Goal: Task Accomplishment & Management: Manage account settings

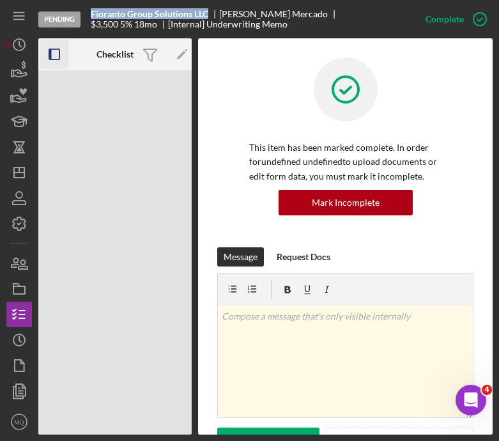
click at [54, 52] on icon "button" at bounding box center [54, 54] width 29 height 29
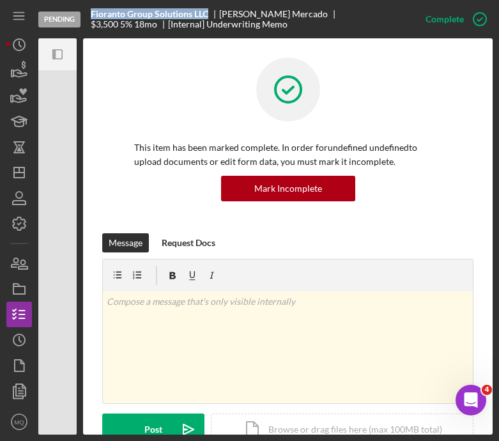
click at [54, 52] on icon "button" at bounding box center [53, 54] width 3 height 10
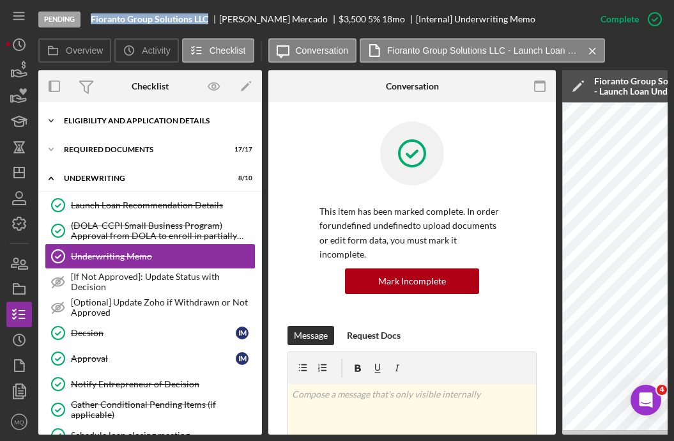
click at [197, 114] on div "Icon/Expander Eligibility and Application Details 7 / 7" at bounding box center [150, 121] width 224 height 26
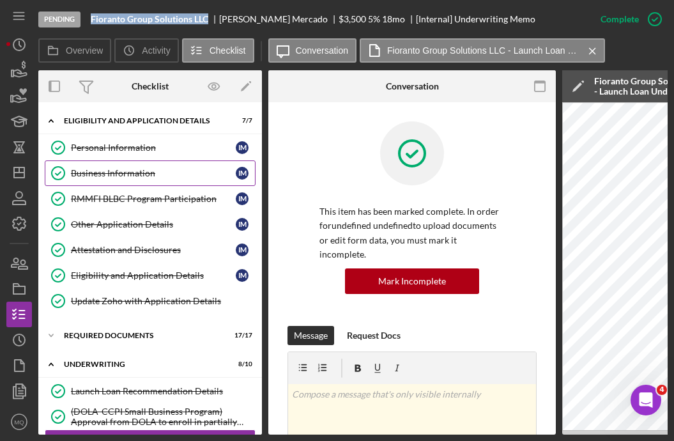
click at [165, 178] on div "Business Information" at bounding box center [153, 173] width 165 height 10
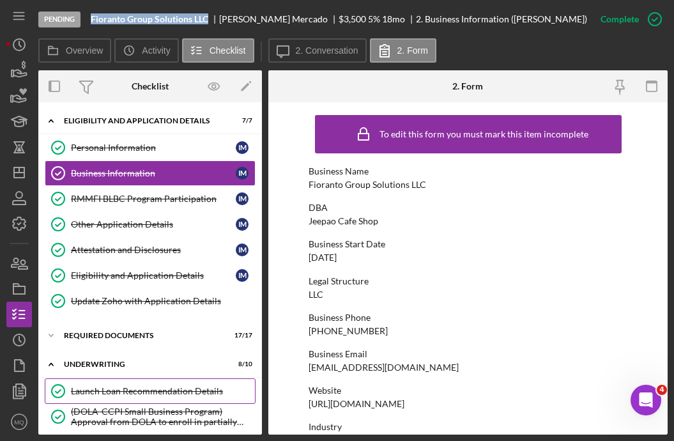
click at [187, 390] on div "Launch Loan Recommendation Details" at bounding box center [163, 391] width 184 height 10
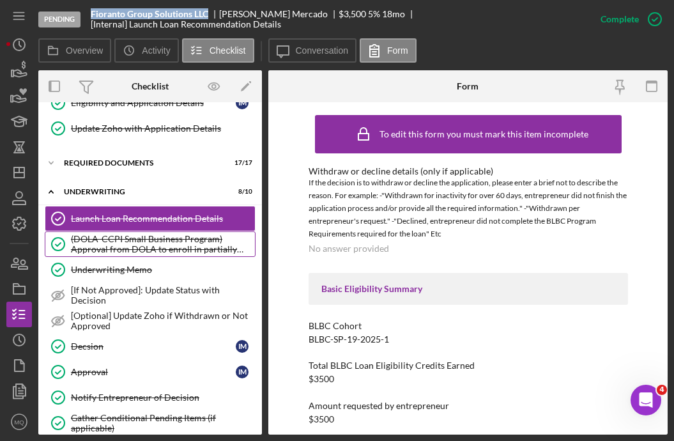
scroll to position [188, 0]
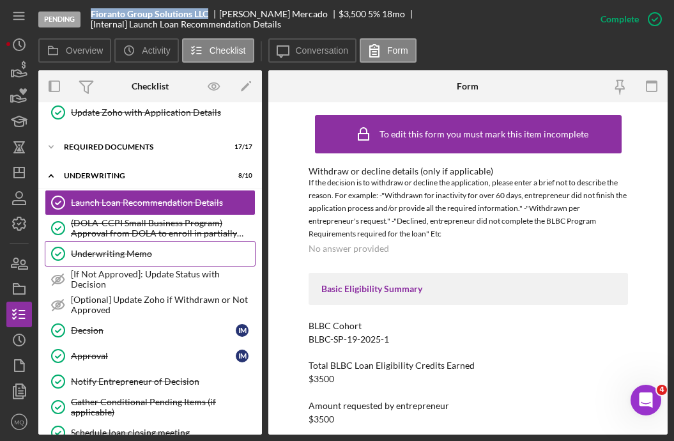
click at [185, 252] on div "Underwriting Memo" at bounding box center [163, 254] width 184 height 10
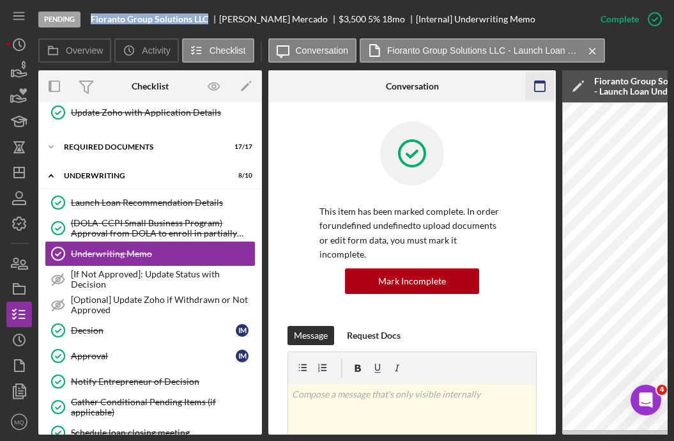
click at [498, 91] on icon "button" at bounding box center [540, 86] width 29 height 29
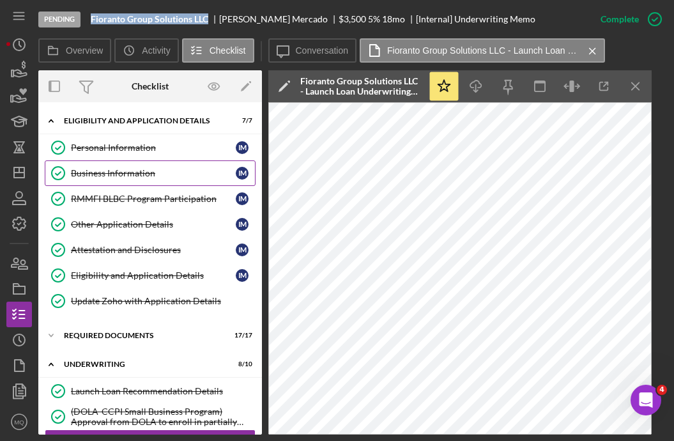
click at [137, 170] on div "Business Information" at bounding box center [153, 173] width 165 height 10
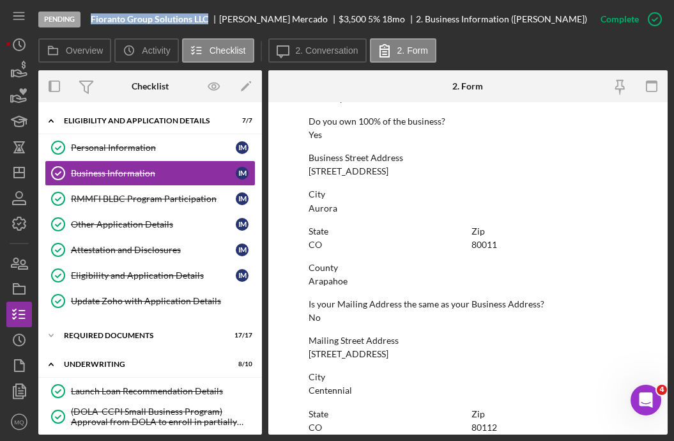
scroll to position [496, 0]
drag, startPoint x: 304, startPoint y: 171, endPoint x: 473, endPoint y: 170, distance: 169.3
click at [473, 170] on form "To edit this form you must mark this item incomplete Business Name Fioranto Gro…" at bounding box center [467, 268] width 399 height 332
copy div "[STREET_ADDRESS]"
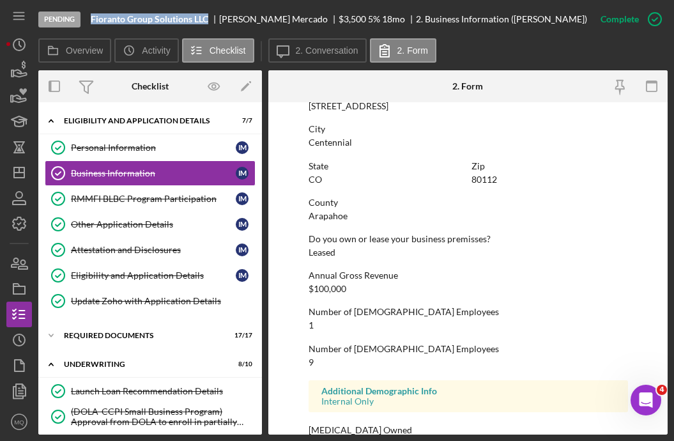
scroll to position [777, 0]
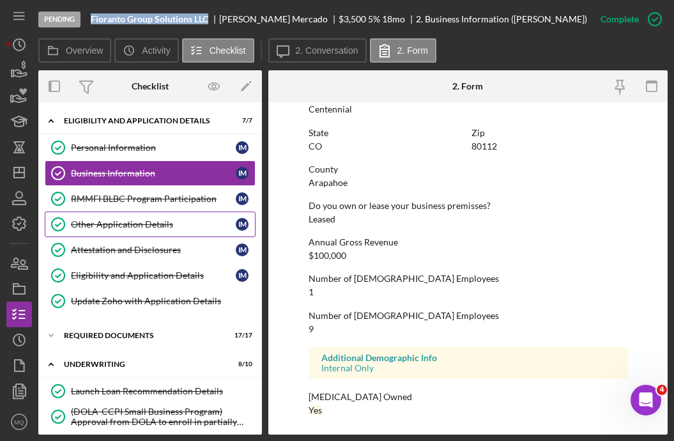
click at [162, 220] on div "Other Application Details" at bounding box center [153, 224] width 165 height 10
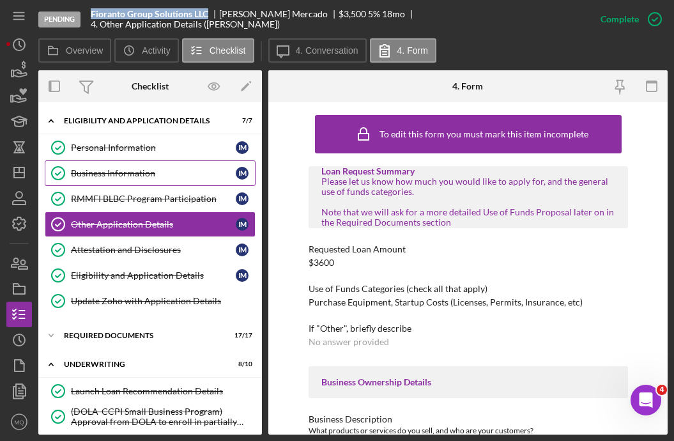
click at [184, 168] on div "Business Information" at bounding box center [153, 173] width 165 height 10
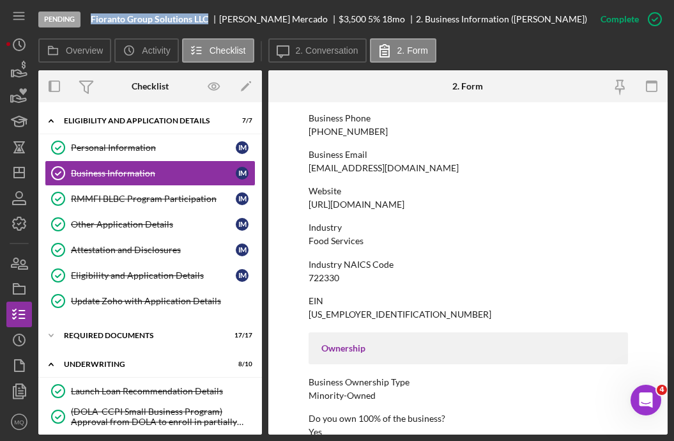
scroll to position [207, 0]
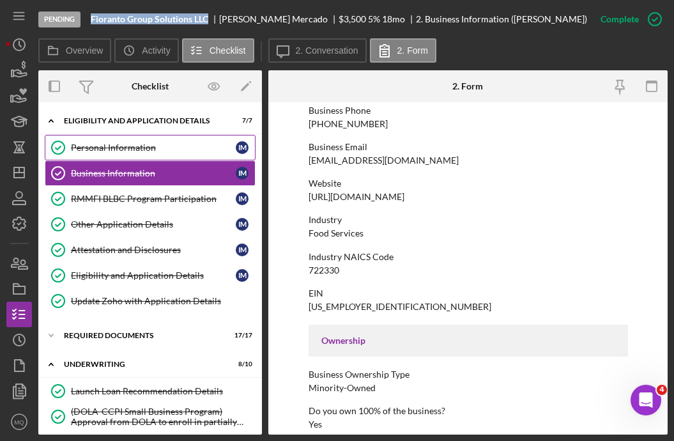
click at [113, 150] on div "Personal Information" at bounding box center [153, 147] width 165 height 10
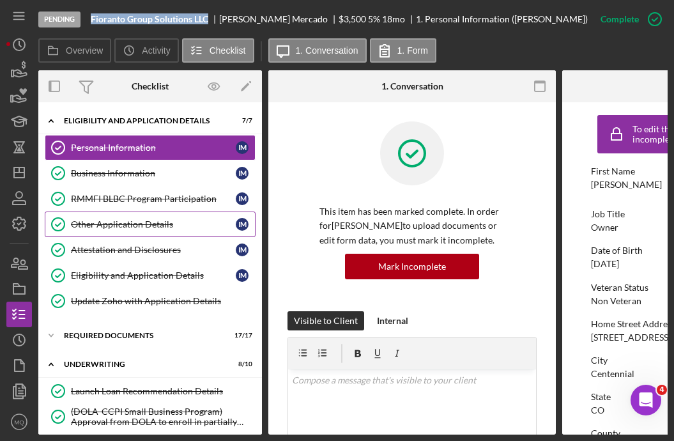
click at [132, 220] on div "Other Application Details" at bounding box center [153, 224] width 165 height 10
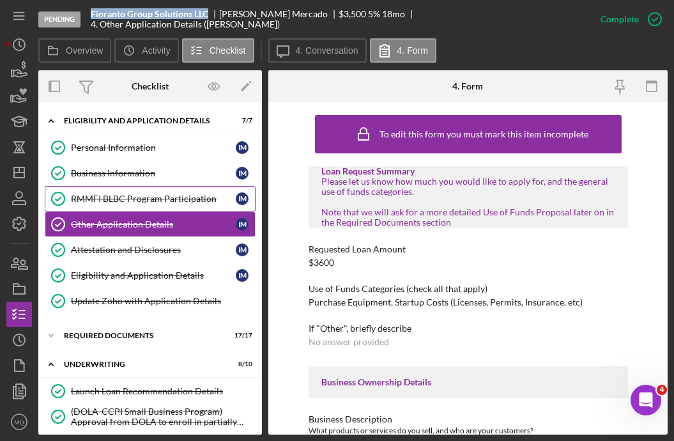
click at [178, 203] on div "RMMFI BLBC Program Participation" at bounding box center [153, 199] width 165 height 10
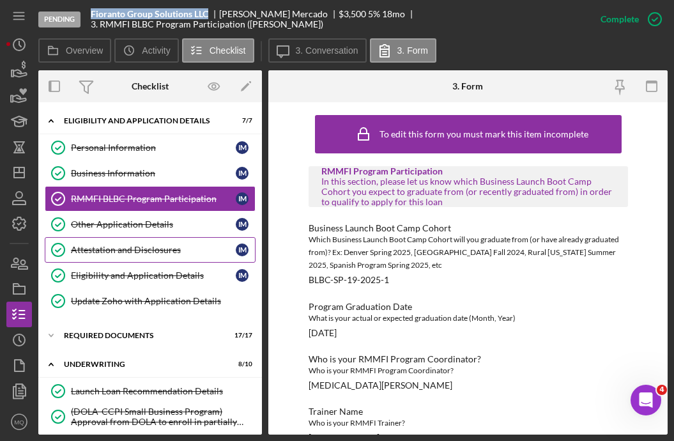
click at [161, 257] on link "Attestation and Disclosures Attestation and Disclosures I M" at bounding box center [150, 250] width 211 height 26
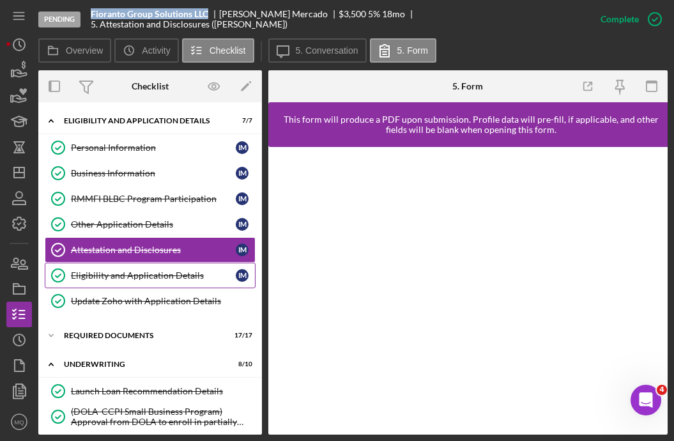
click at [169, 278] on div "Eligibility and Application Details" at bounding box center [153, 275] width 165 height 10
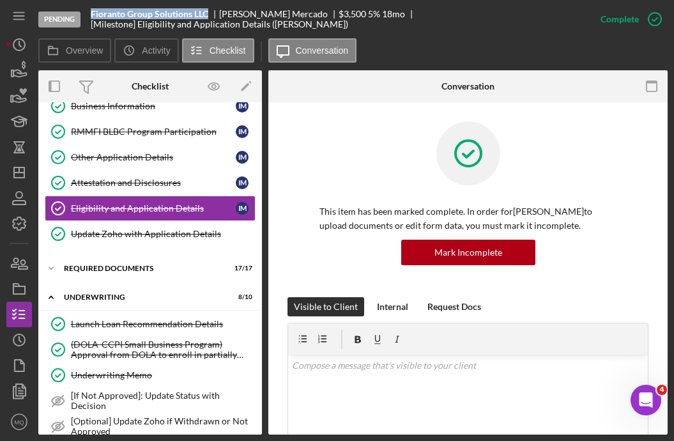
scroll to position [80, 0]
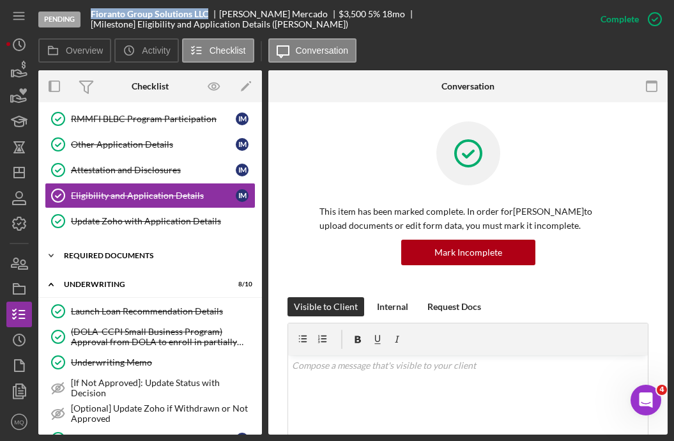
click at [164, 253] on div "Required Documents" at bounding box center [155, 256] width 182 height 8
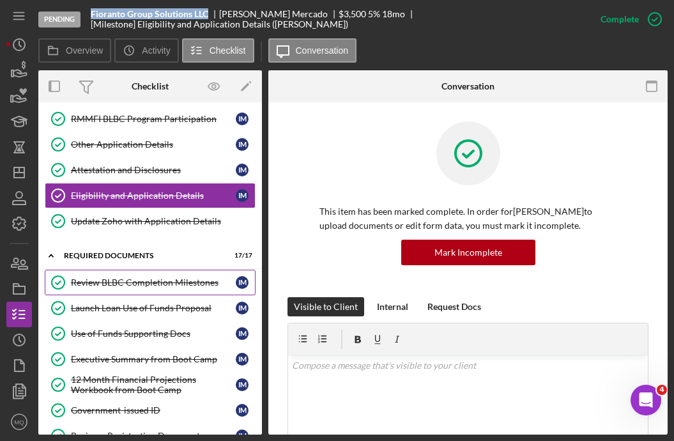
click at [153, 279] on div "Review BLBC Completion Milestones" at bounding box center [153, 282] width 165 height 10
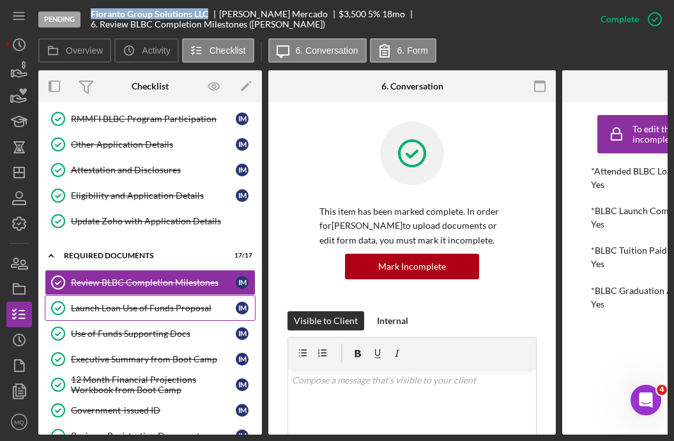
click at [173, 319] on link "Launch Loan Use of Funds Proposal Launch Loan Use of Funds Proposal I M" at bounding box center [150, 308] width 211 height 26
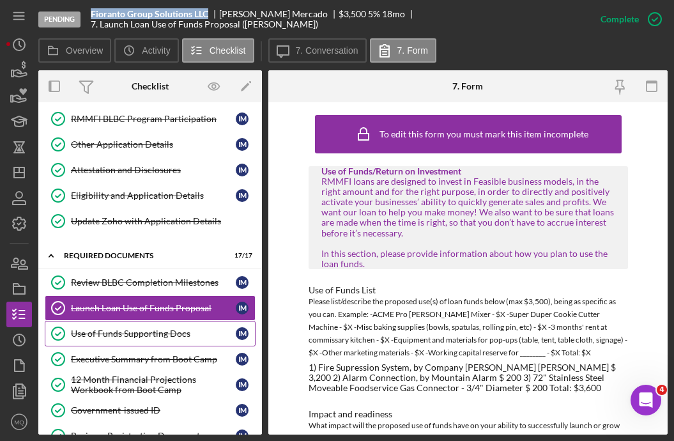
click at [139, 329] on div "Use of Funds Supporting Docs" at bounding box center [153, 333] width 165 height 10
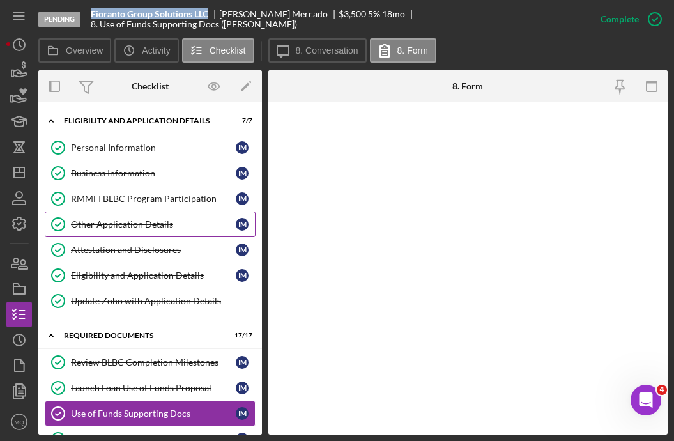
click at [162, 225] on div "Other Application Details" at bounding box center [153, 224] width 165 height 10
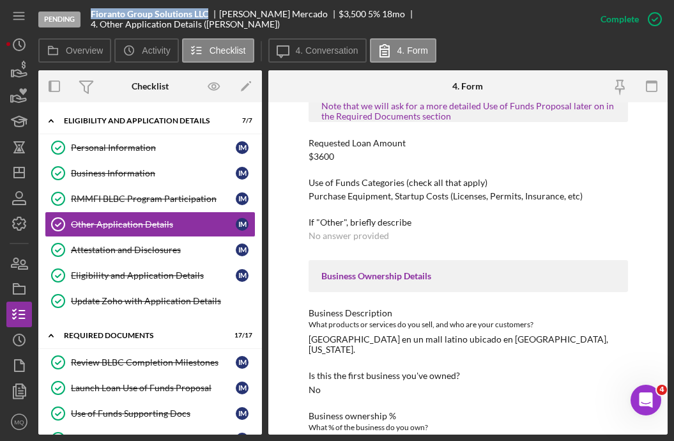
scroll to position [122, 0]
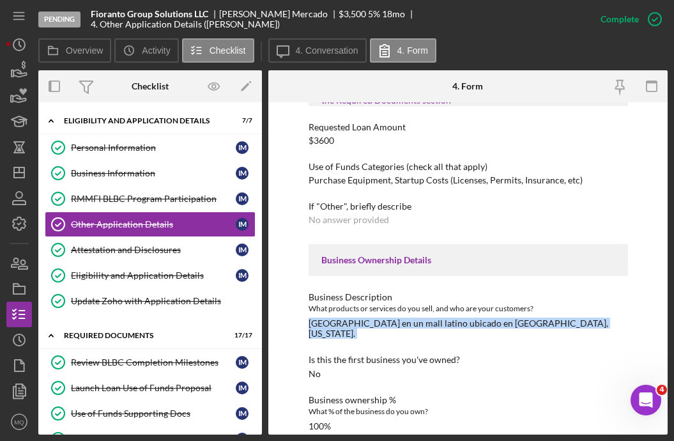
drag, startPoint x: 307, startPoint y: 324, endPoint x: 567, endPoint y: 333, distance: 260.8
click at [498, 334] on div "To edit this form you must mark this item incomplete Loan Request Summary Pleas…" at bounding box center [467, 268] width 399 height 332
copy div "[GEOGRAPHIC_DATA] en un mall latino ubicado en [GEOGRAPHIC_DATA], [US_STATE]."
click at [167, 169] on div "Business Information" at bounding box center [153, 173] width 165 height 10
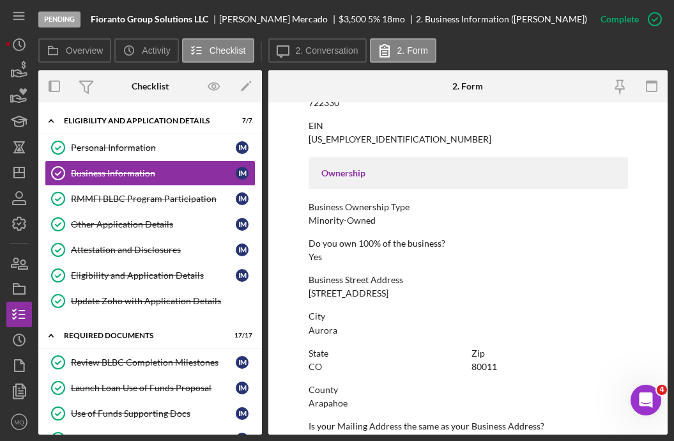
scroll to position [377, 0]
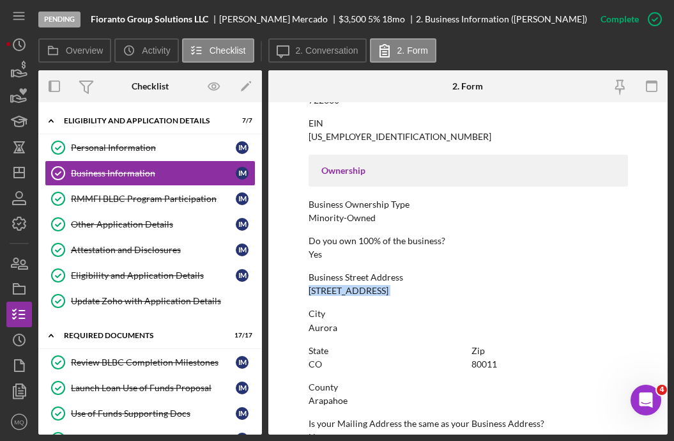
drag, startPoint x: 469, startPoint y: 296, endPoint x: 291, endPoint y: 290, distance: 178.3
click at [291, 291] on form "To edit this form you must mark this item incomplete Business Name Fioranto Gro…" at bounding box center [467, 268] width 399 height 332
copy div "[STREET_ADDRESS]"
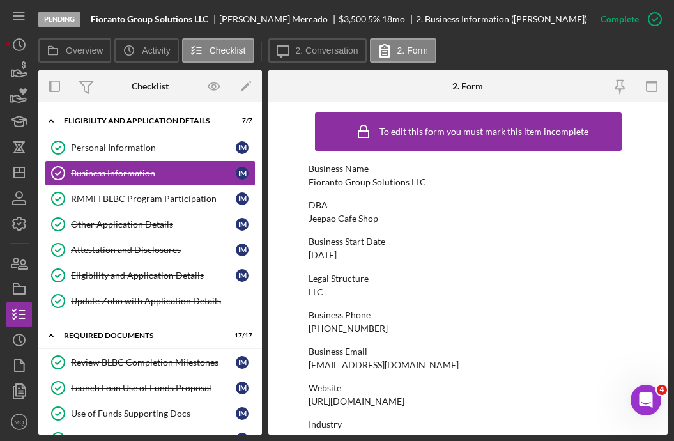
scroll to position [0, 0]
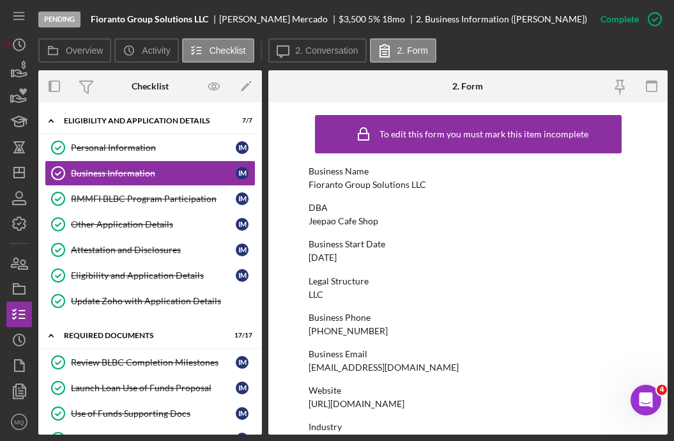
drag, startPoint x: 360, startPoint y: 263, endPoint x: 306, endPoint y: 263, distance: 54.3
click at [306, 263] on form "To edit this form you must mark this item incomplete Business Name Fioranto Gro…" at bounding box center [467, 268] width 399 height 332
copy div "[DATE]"
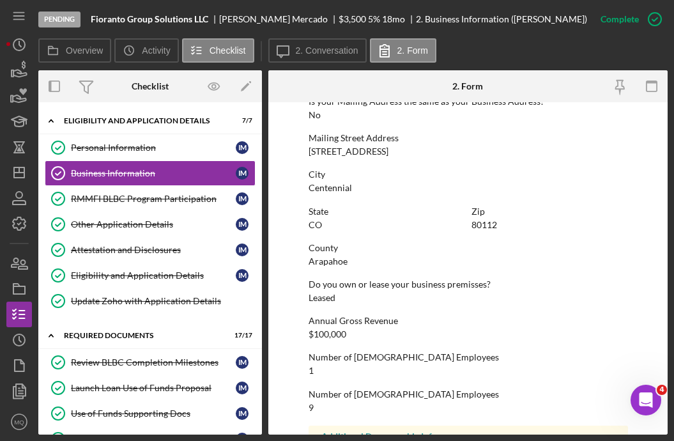
scroll to position [777, 0]
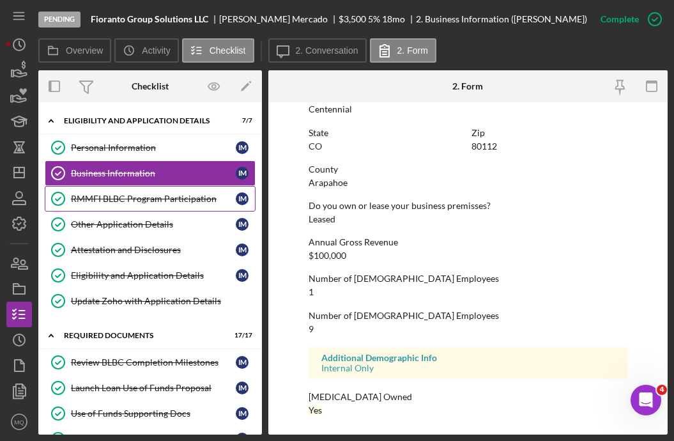
click at [192, 203] on div "RMMFI BLBC Program Participation" at bounding box center [153, 199] width 165 height 10
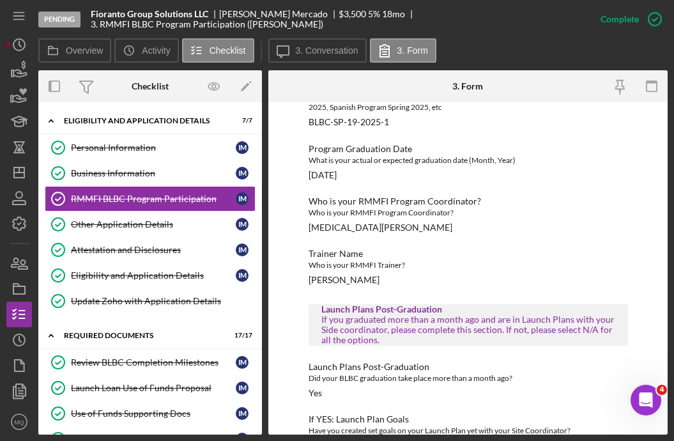
scroll to position [162, 0]
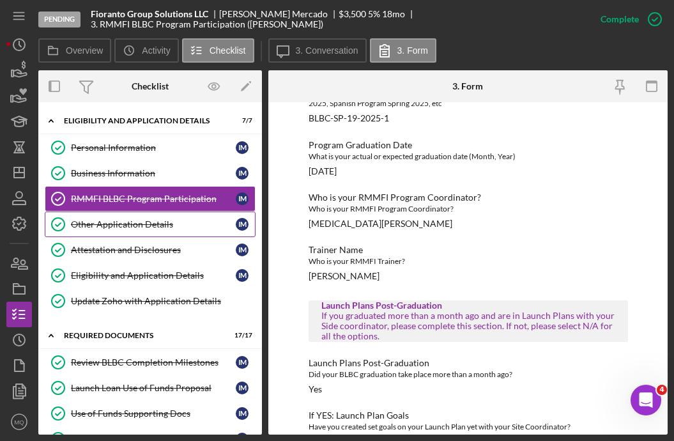
click at [155, 222] on div "Other Application Details" at bounding box center [153, 224] width 165 height 10
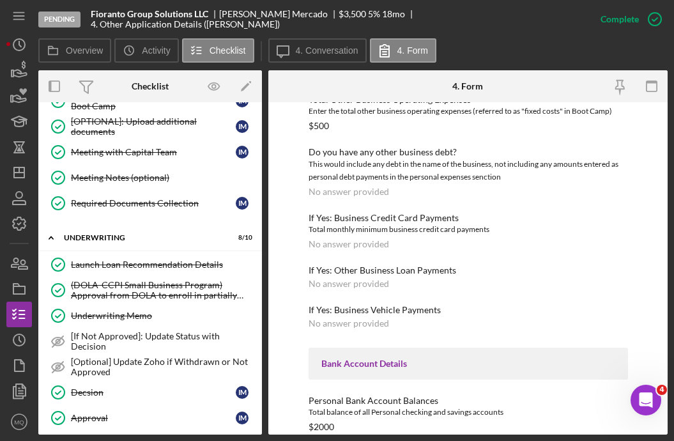
scroll to position [740, 0]
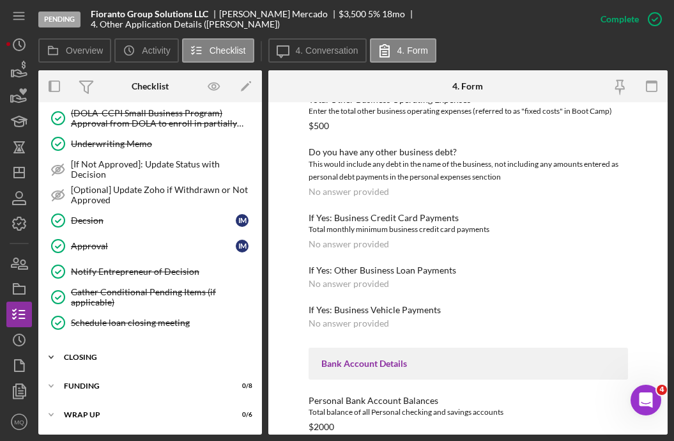
click at [130, 364] on div "Icon/Expander Closing 6 / 15" at bounding box center [150, 357] width 224 height 26
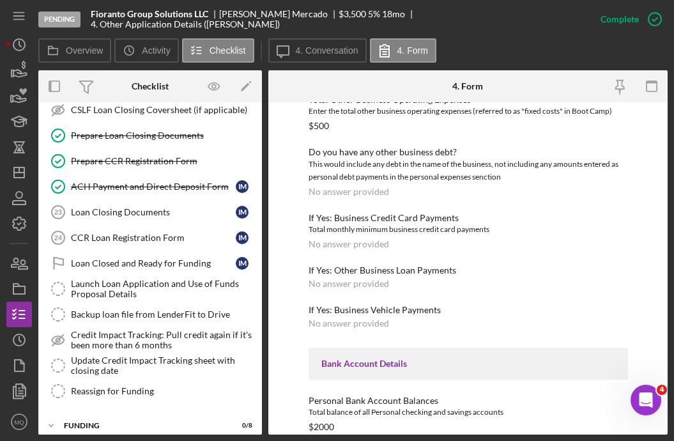
scroll to position [1130, 0]
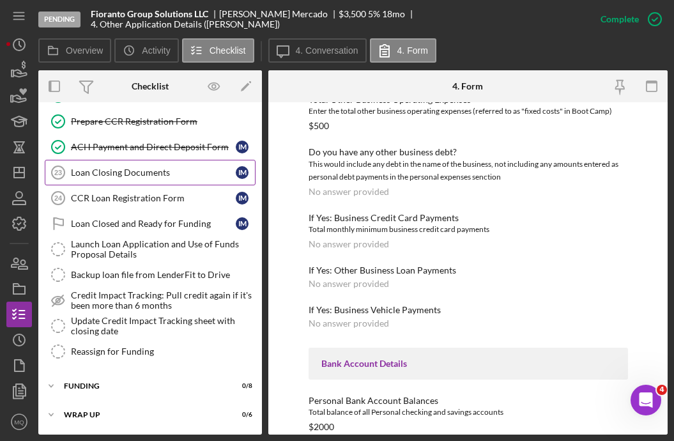
click at [153, 181] on link "Loan Closing Documents 23 Loan Closing Documents I M" at bounding box center [150, 173] width 211 height 26
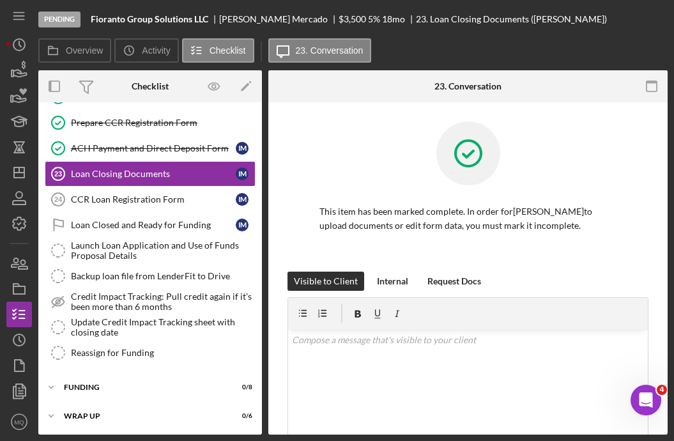
scroll to position [1130, 0]
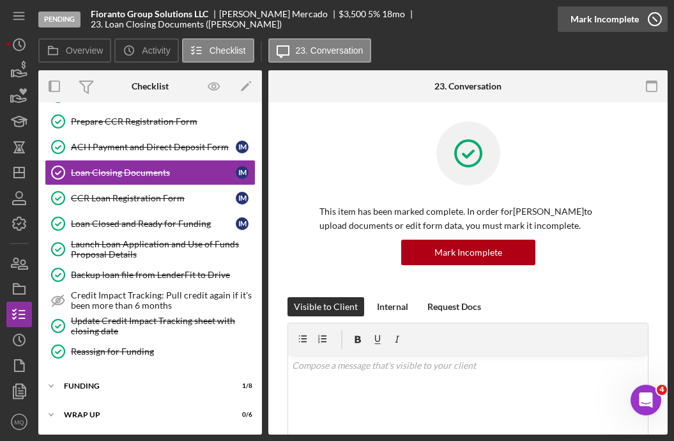
click at [498, 19] on icon "button" at bounding box center [655, 19] width 32 height 32
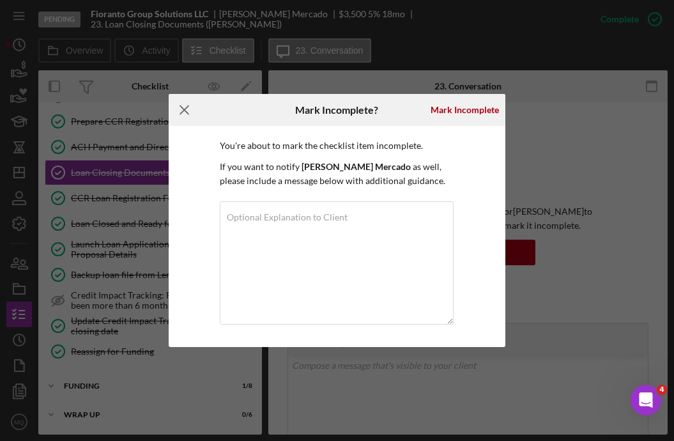
click at [192, 111] on icon "Icon/Menu Close" at bounding box center [185, 110] width 32 height 32
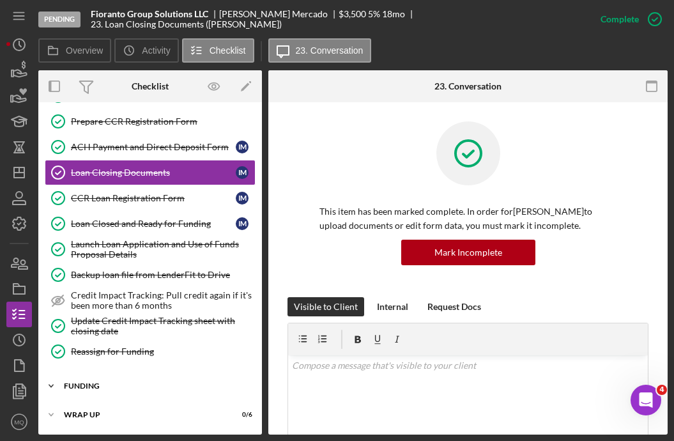
click at [95, 388] on div "Funding" at bounding box center [155, 386] width 182 height 8
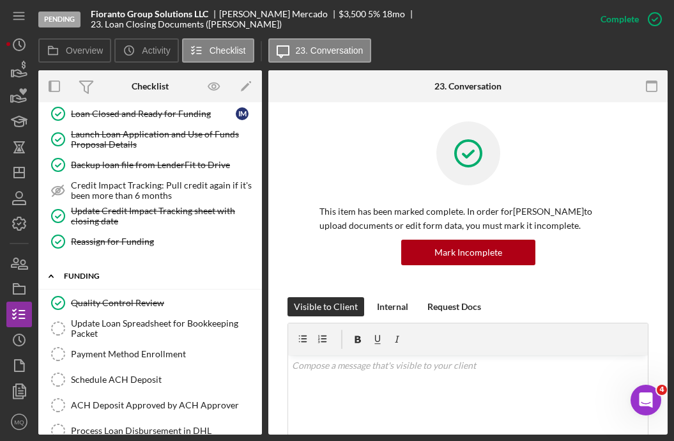
scroll to position [1342, 0]
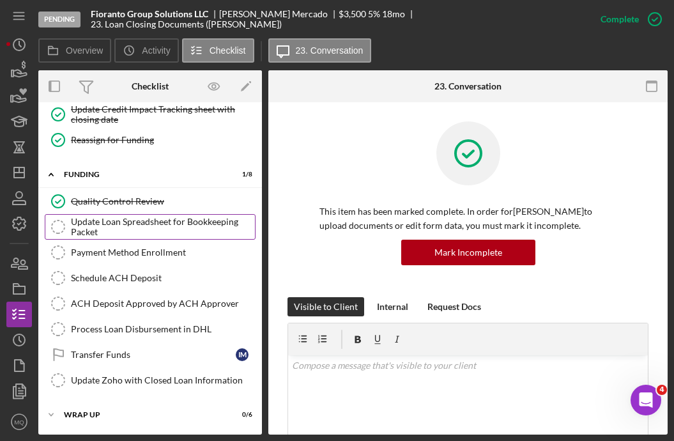
click at [156, 222] on div "Update Loan Spreadsheet for Bookkeeping Packet" at bounding box center [163, 227] width 184 height 20
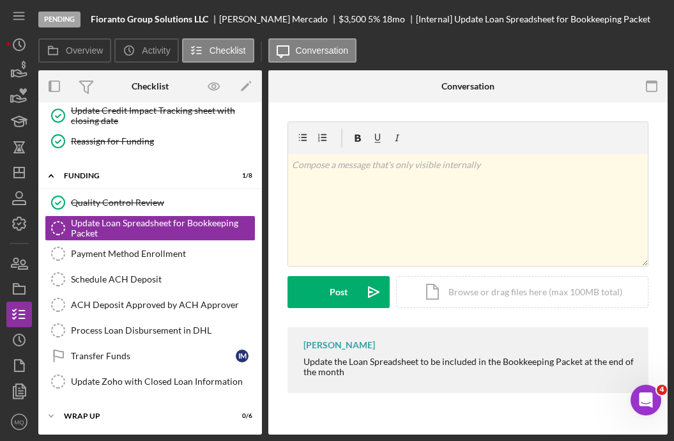
scroll to position [1342, 0]
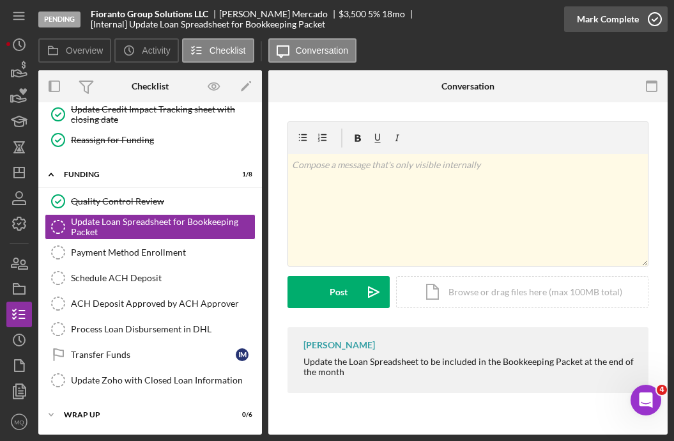
click at [498, 24] on circle "button" at bounding box center [654, 19] width 13 height 13
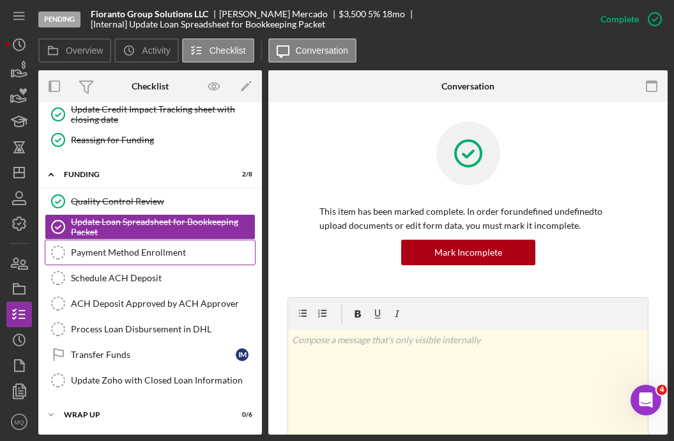
click at [185, 249] on div "Payment Method Enrollment" at bounding box center [163, 252] width 184 height 10
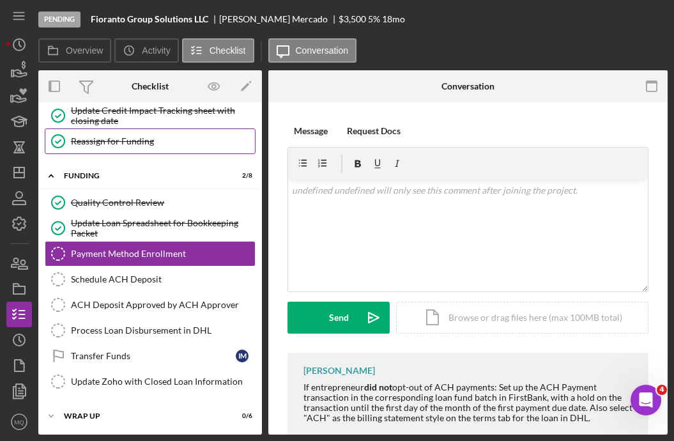
scroll to position [1342, 0]
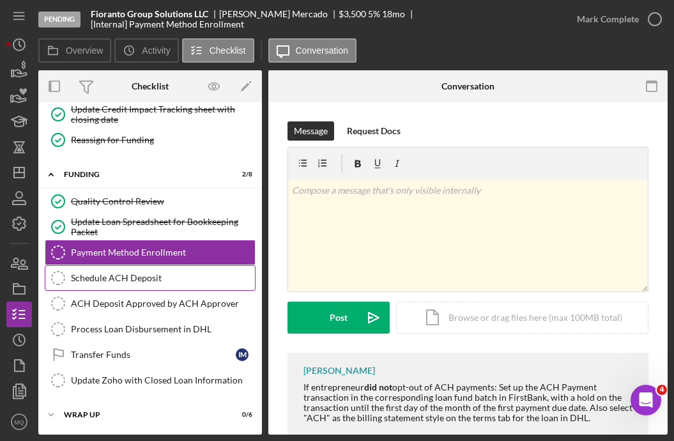
click at [188, 277] on div "Schedule ACH Deposit" at bounding box center [163, 278] width 184 height 10
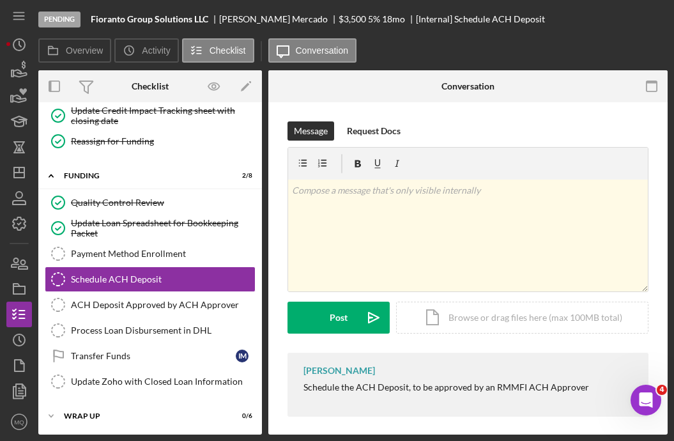
scroll to position [1342, 0]
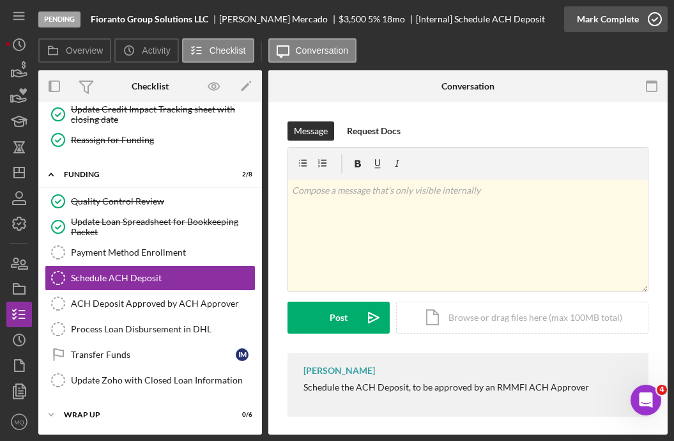
click at [498, 26] on icon "button" at bounding box center [655, 19] width 32 height 32
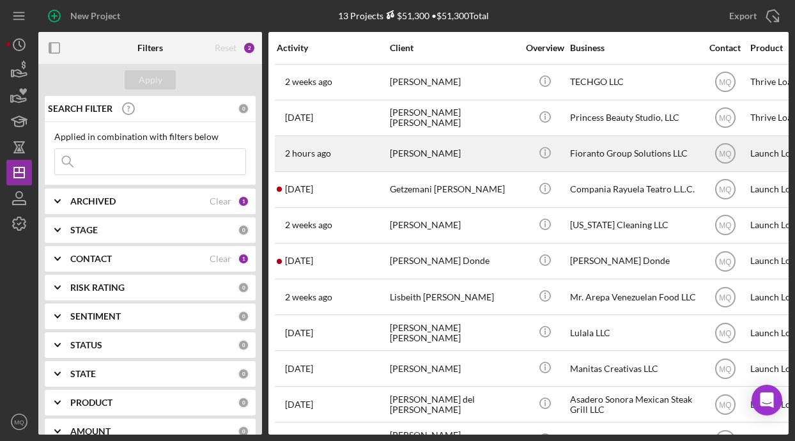
click at [422, 153] on div "[PERSON_NAME]" at bounding box center [454, 154] width 128 height 34
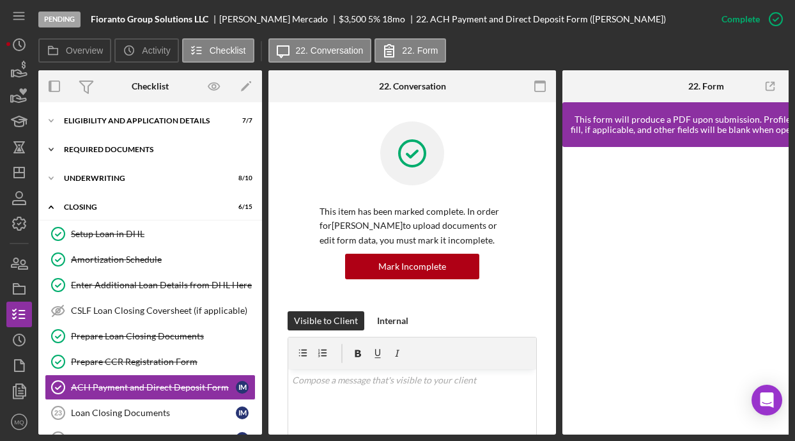
click at [155, 151] on div "Required Documents" at bounding box center [155, 150] width 182 height 8
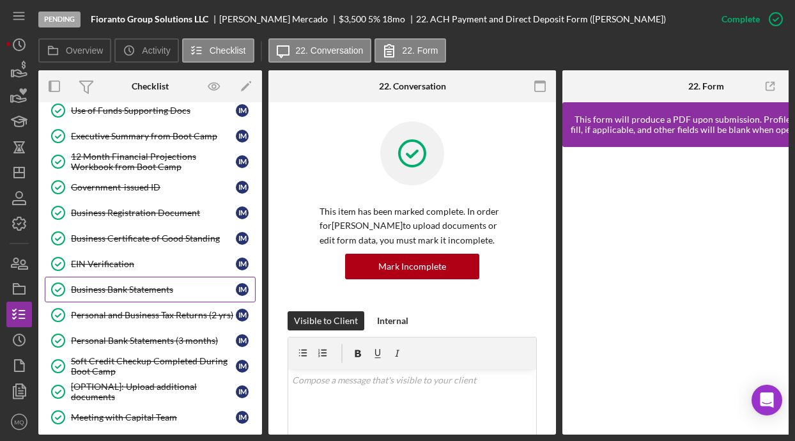
scroll to position [128, 0]
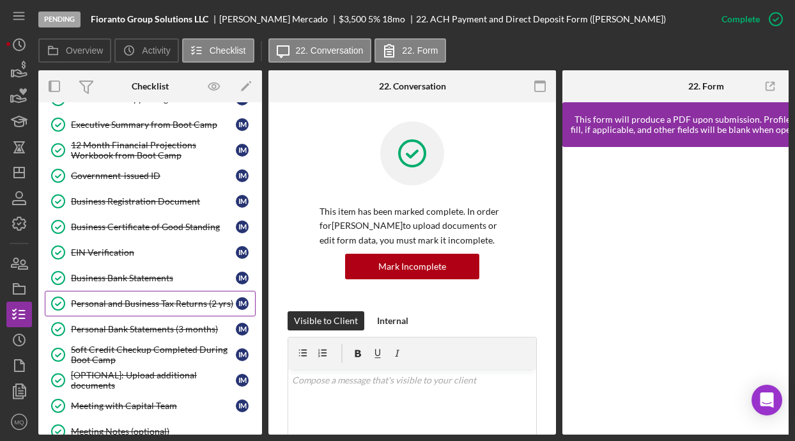
click at [196, 302] on div "Personal and Business Tax Returns (2 yrs)" at bounding box center [153, 303] width 165 height 10
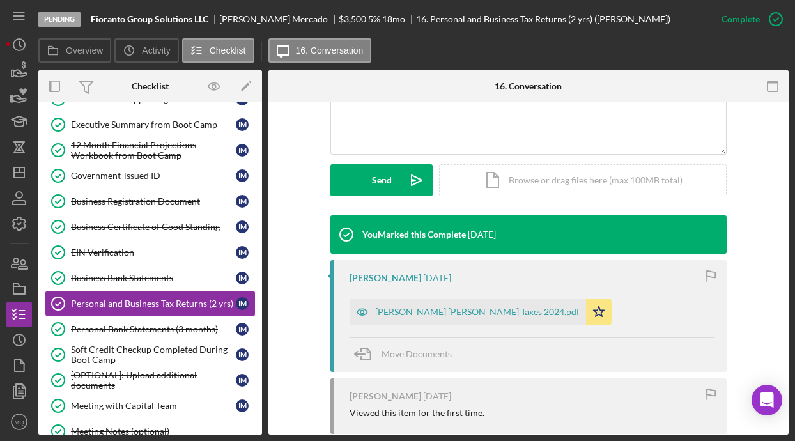
scroll to position [324, 0]
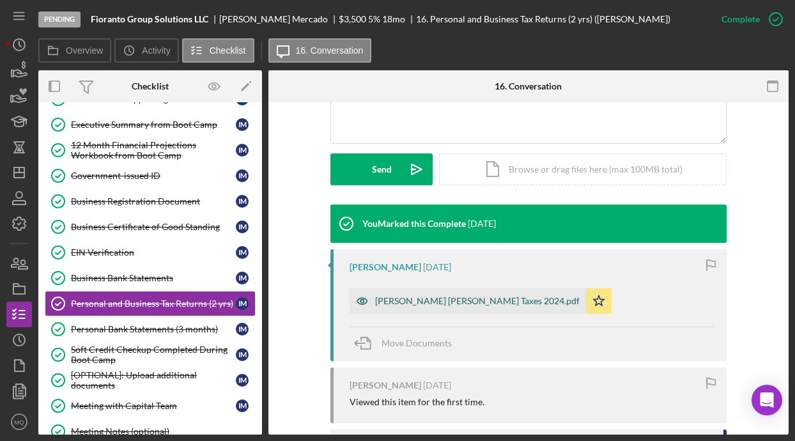
click at [443, 299] on div "Mercado Burgos Taxes 2024.pdf" at bounding box center [477, 301] width 204 height 10
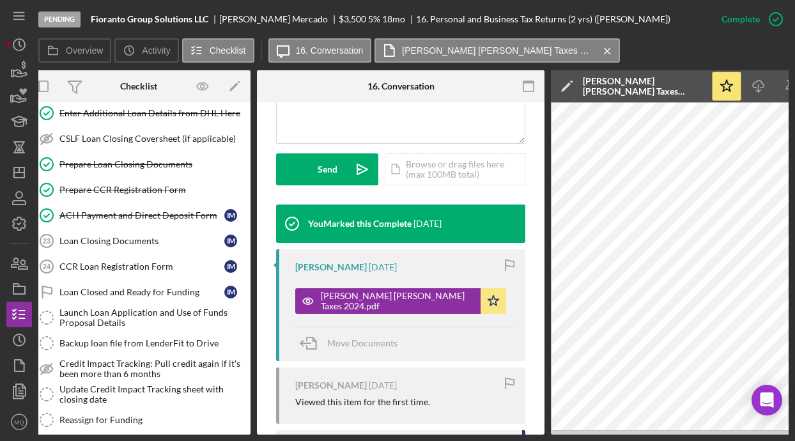
scroll to position [624, 0]
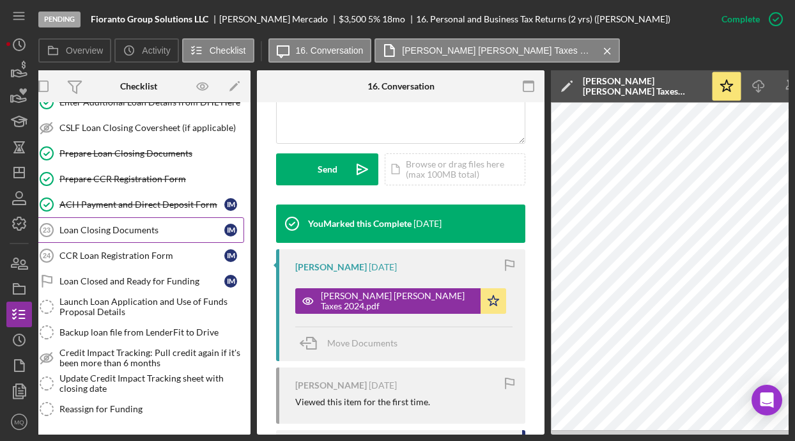
click at [139, 227] on div "Loan Closing Documents" at bounding box center [141, 230] width 165 height 10
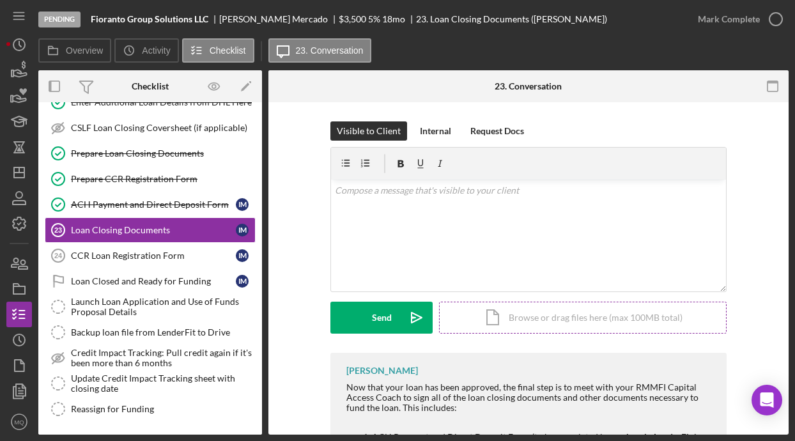
click at [498, 315] on div "Icon/Document Browse or drag files here (max 100MB total) Tap to choose files o…" at bounding box center [582, 318] width 287 height 32
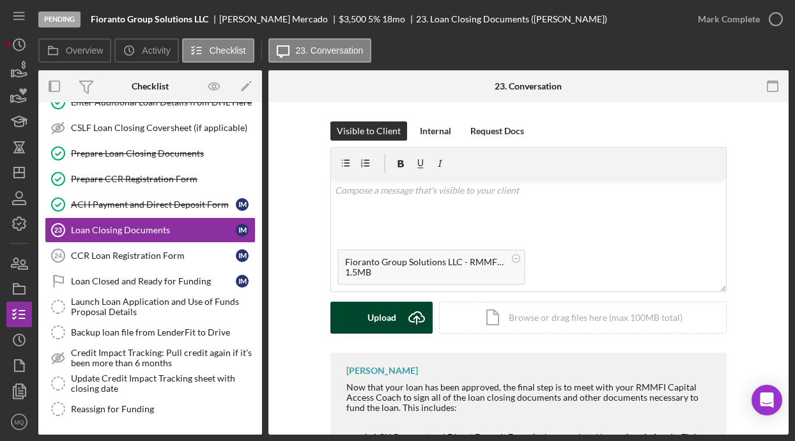
click at [369, 327] on div "Upload" at bounding box center [381, 318] width 29 height 32
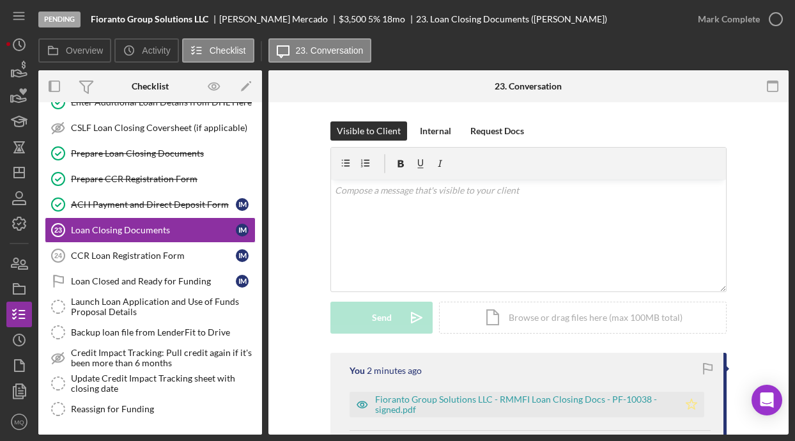
click at [498, 407] on polygon "button" at bounding box center [691, 404] width 11 height 10
click at [498, 15] on icon "button" at bounding box center [776, 19] width 32 height 32
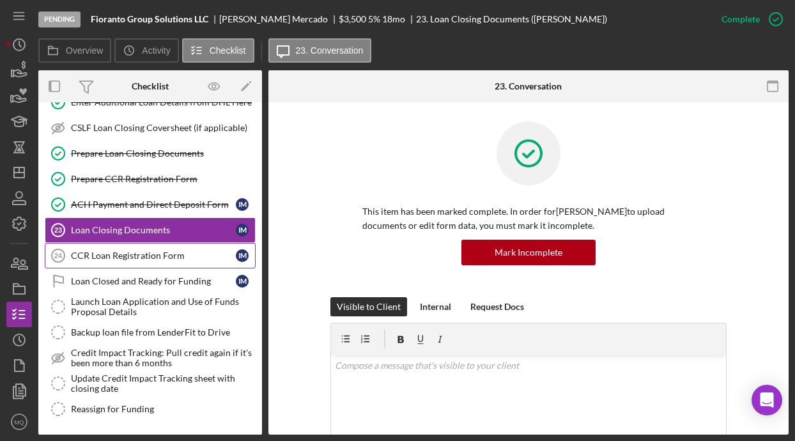
click at [149, 252] on div "CCR Loan Registration Form" at bounding box center [153, 255] width 165 height 10
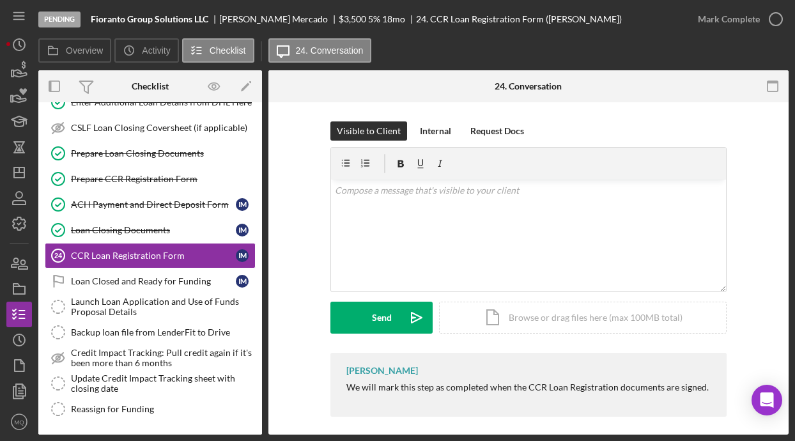
click at [498, 299] on form "v Color teal Color pink Remove color Add row above Add row below Add column bef…" at bounding box center [528, 240] width 396 height 187
click at [498, 331] on div "Icon/Document Browse or drag files here (max 100MB total) Tap to choose files o…" at bounding box center [582, 318] width 287 height 32
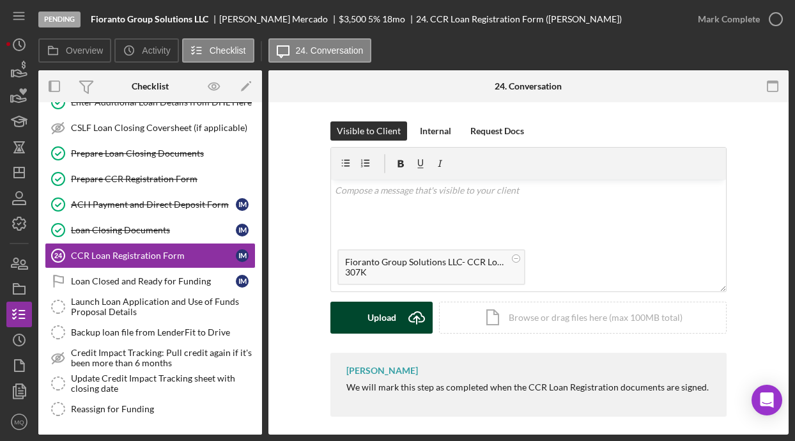
click at [361, 316] on button "Upload Icon/Upload" at bounding box center [381, 318] width 102 height 32
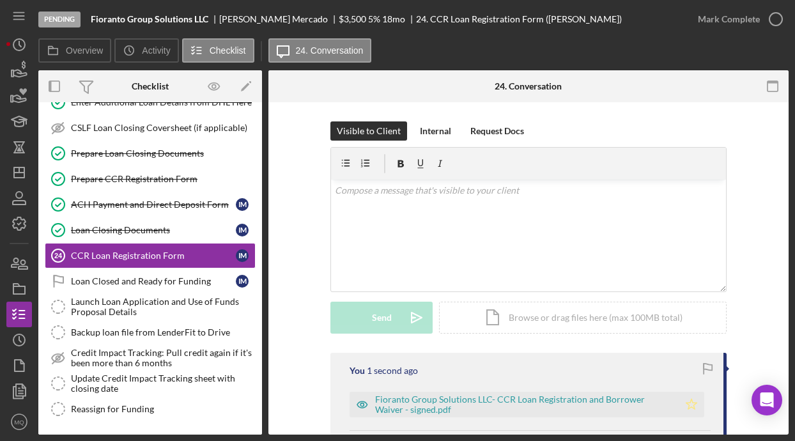
click at [498, 401] on icon "Icon/Star" at bounding box center [691, 405] width 26 height 26
click at [498, 20] on polyline "button" at bounding box center [775, 19] width 5 height 3
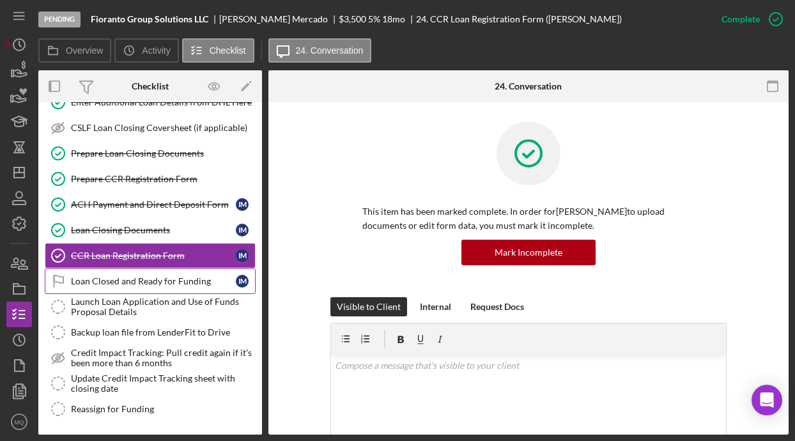
click at [160, 285] on div "Loan Closed and Ready for Funding" at bounding box center [153, 281] width 165 height 10
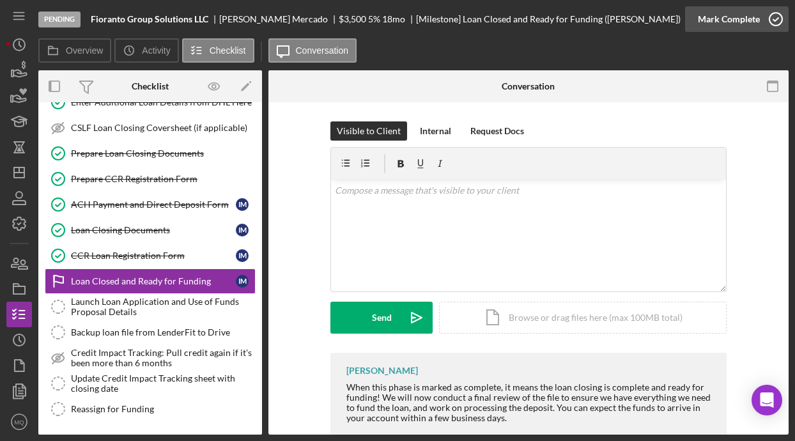
click at [498, 13] on icon "button" at bounding box center [776, 19] width 32 height 32
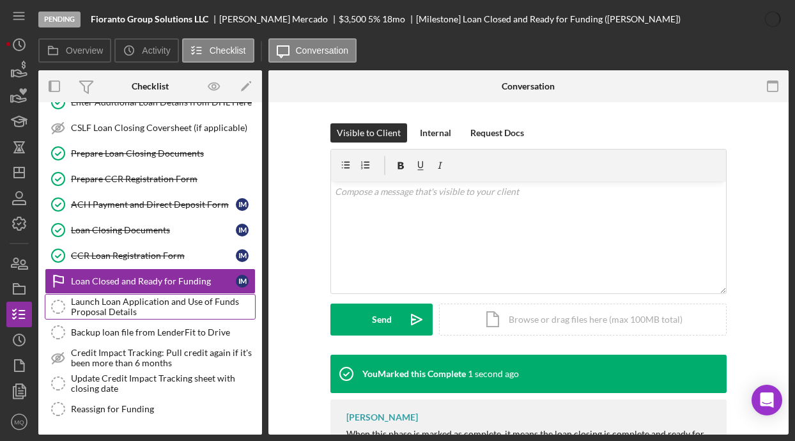
scroll to position [206, 0]
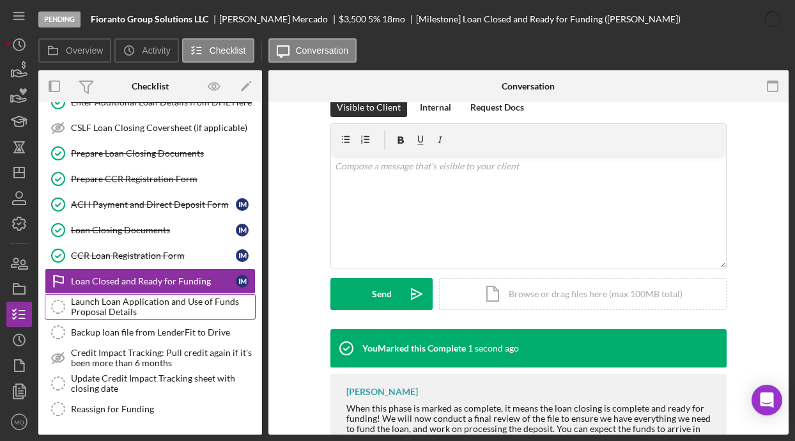
click at [132, 313] on div "Launch Loan Application and Use of Funds Proposal Details" at bounding box center [163, 306] width 184 height 20
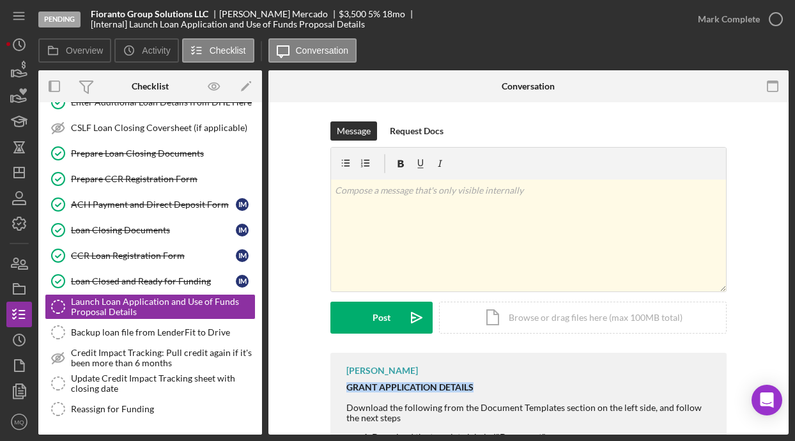
drag, startPoint x: 474, startPoint y: 390, endPoint x: 335, endPoint y: 384, distance: 139.4
click at [332, 383] on div "Monica Quiñones GRANT APPLICATION DETAILS Download the following from the Docum…" at bounding box center [528, 431] width 396 height 156
copy strong "GRANT APPLICATION DETAILS"
click at [19, 386] on icon "button" at bounding box center [19, 391] width 32 height 32
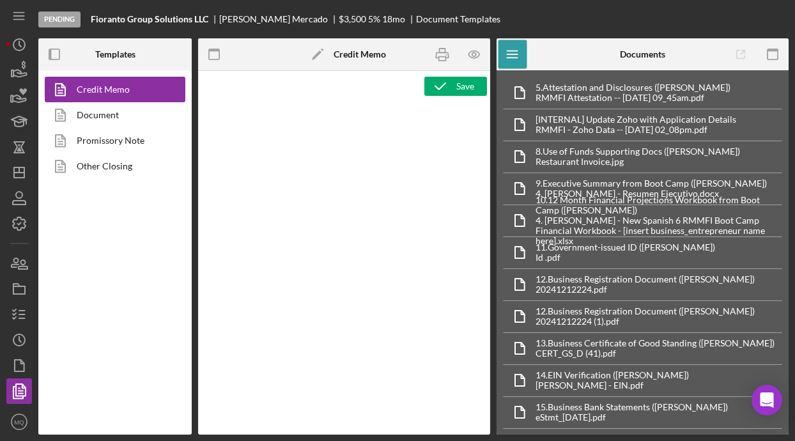
type textarea "<p style="margin-bottom: 0; line-height: normal; text-align: left; padding-left…"
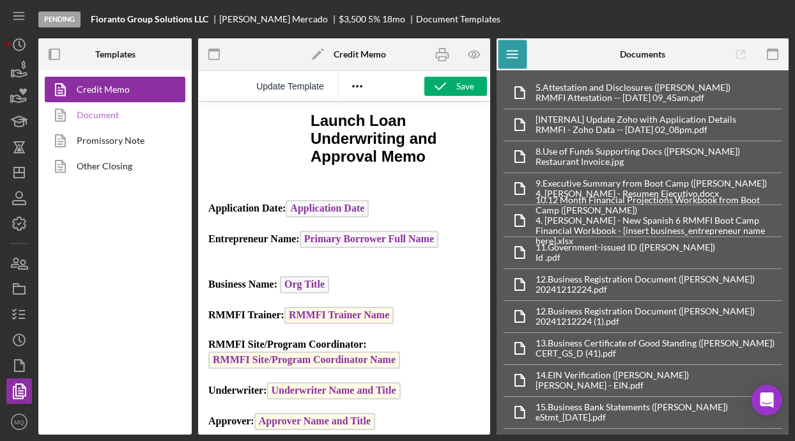
click at [142, 121] on link "Document" at bounding box center [112, 115] width 134 height 26
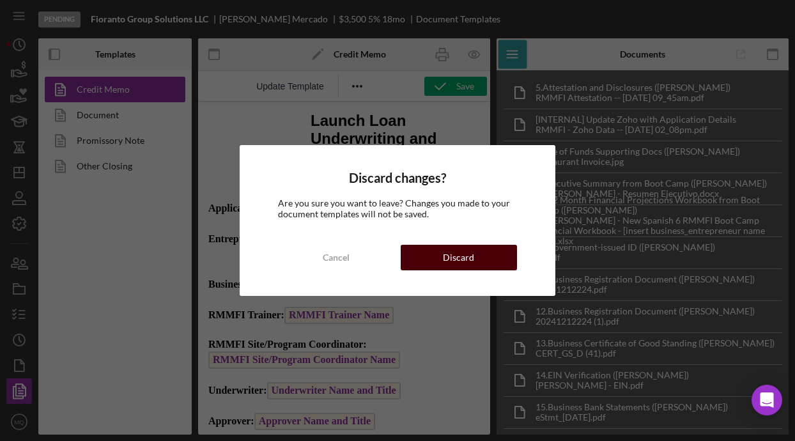
click at [498, 257] on button "Discard" at bounding box center [459, 258] width 116 height 26
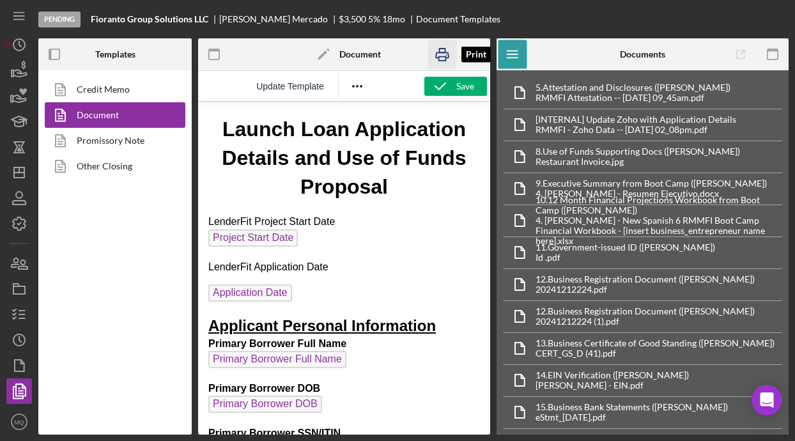
click at [443, 50] on icon "button" at bounding box center [441, 54] width 29 height 29
click at [22, 309] on icon "button" at bounding box center [19, 314] width 32 height 32
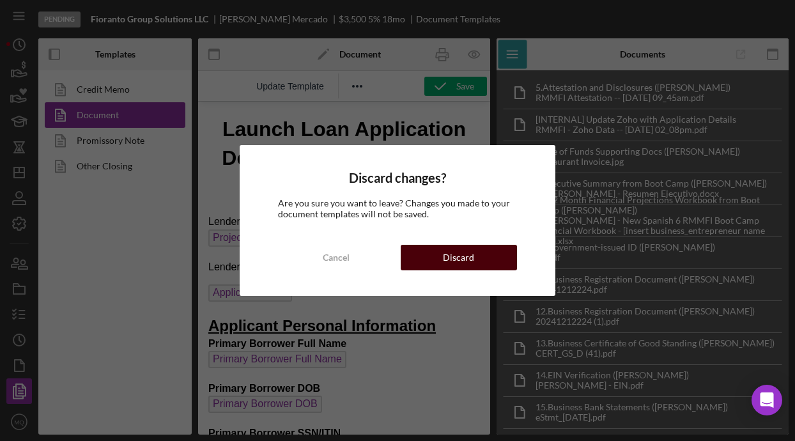
click at [493, 250] on button "Discard" at bounding box center [459, 258] width 116 height 26
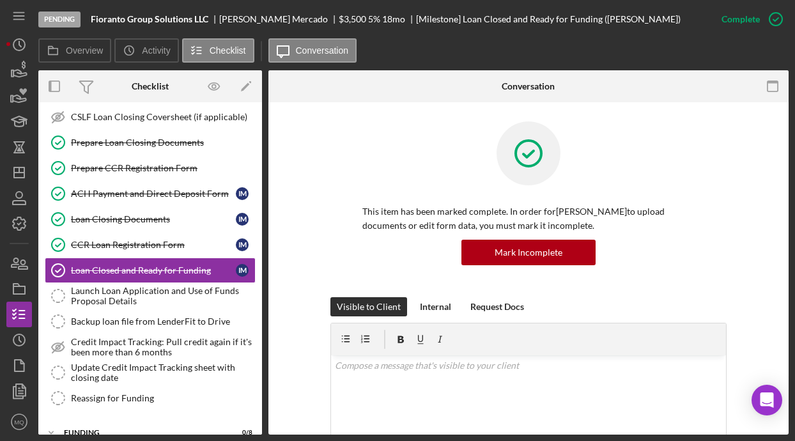
scroll to position [195, 0]
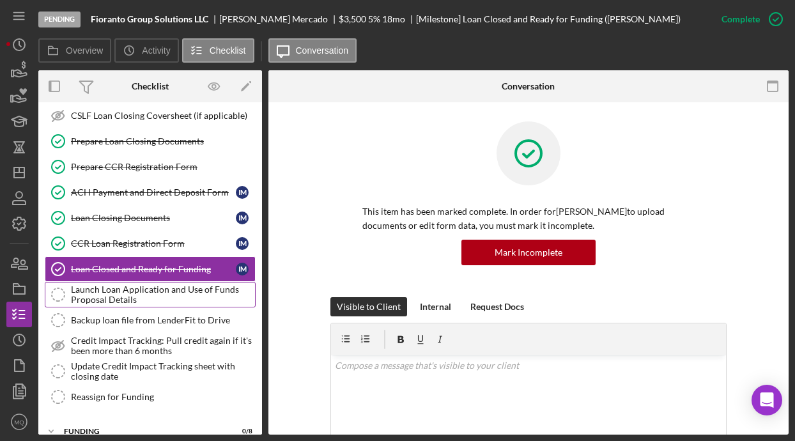
click at [135, 291] on div "Launch Loan Application and Use of Funds Proposal Details" at bounding box center [163, 294] width 184 height 20
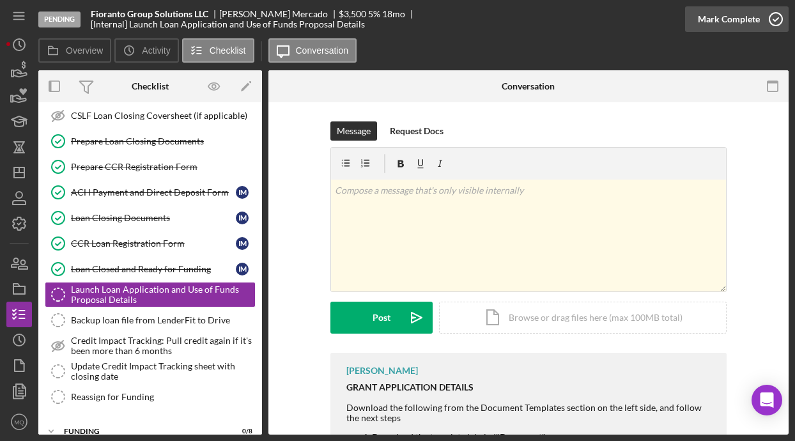
click at [498, 11] on icon "button" at bounding box center [776, 19] width 32 height 32
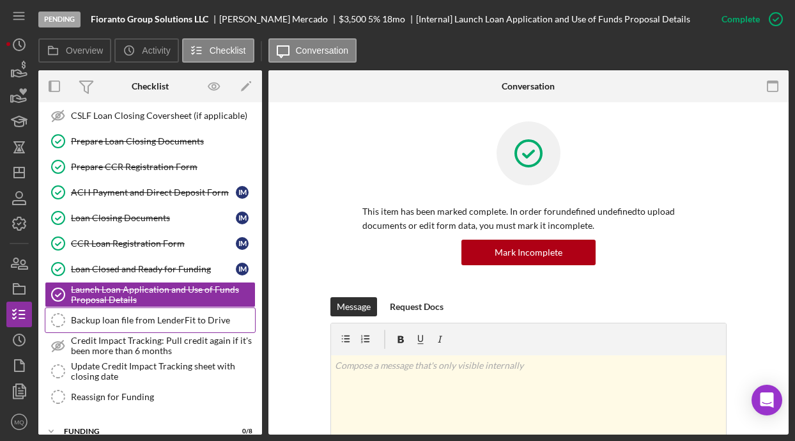
click at [201, 316] on div "Backup loan file from LenderFit to Drive" at bounding box center [163, 320] width 184 height 10
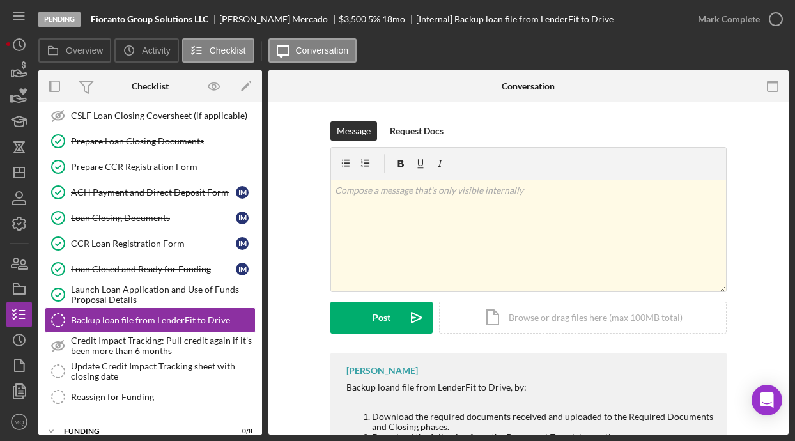
scroll to position [203, 0]
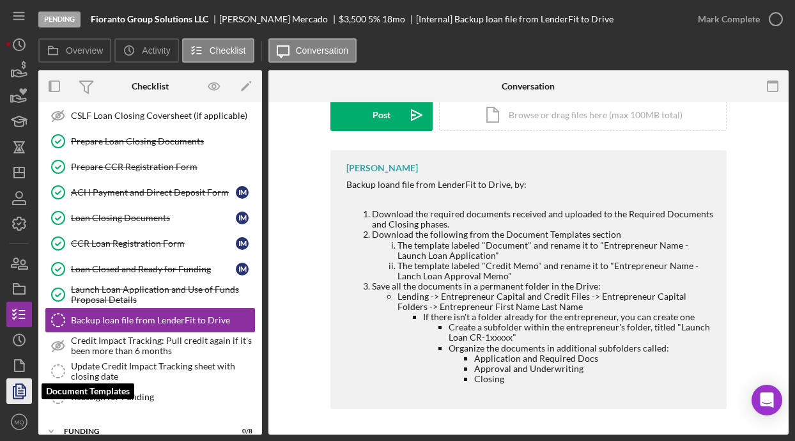
click at [16, 385] on polygon "button" at bounding box center [21, 389] width 10 height 11
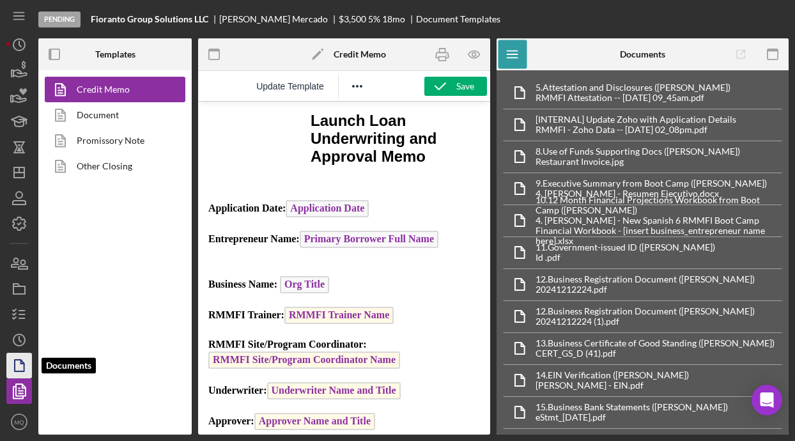
click at [19, 372] on icon "button" at bounding box center [19, 365] width 32 height 32
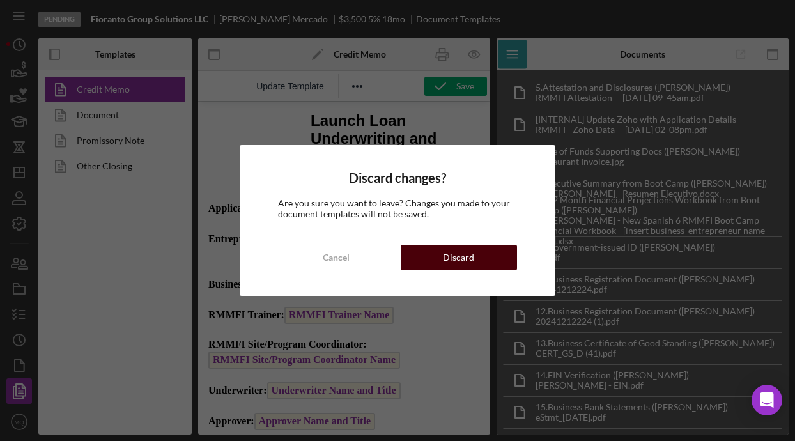
click at [473, 257] on button "Discard" at bounding box center [459, 258] width 116 height 26
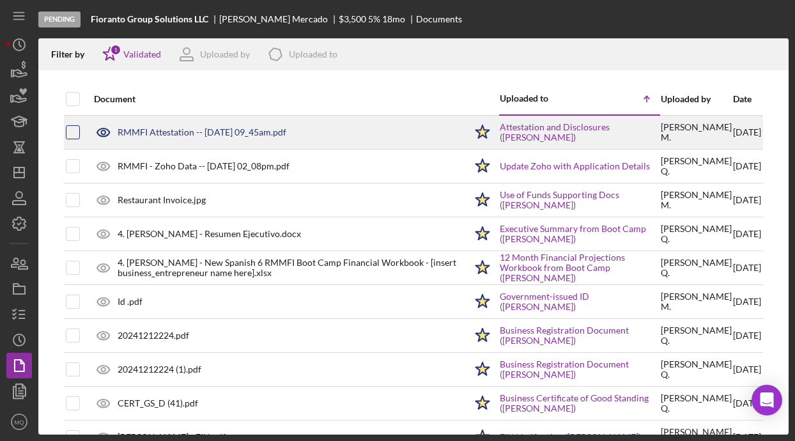
click at [74, 129] on input "checkbox" at bounding box center [72, 132] width 13 height 13
checkbox input "true"
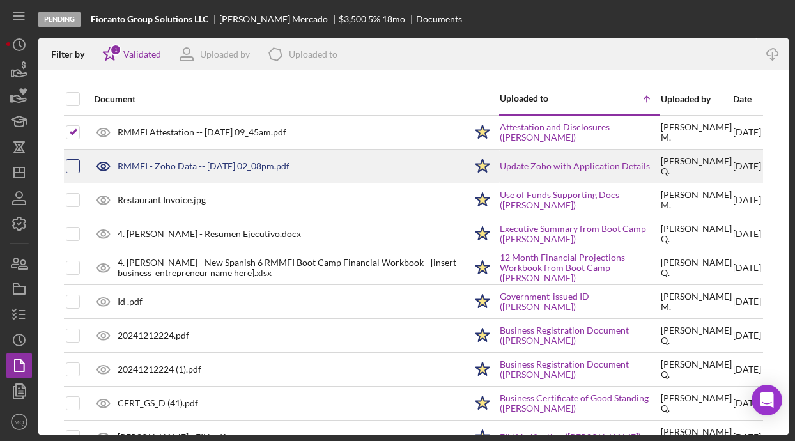
click at [72, 167] on input "checkbox" at bounding box center [72, 166] width 13 height 13
checkbox input "true"
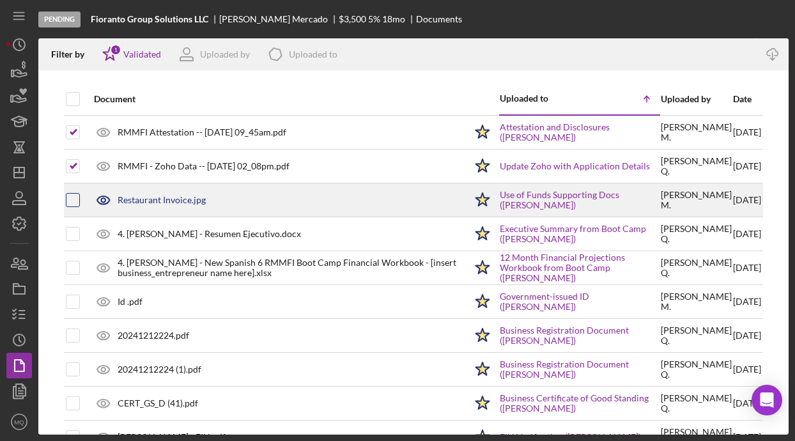
click at [70, 204] on input "checkbox" at bounding box center [72, 200] width 13 height 13
checkbox input "true"
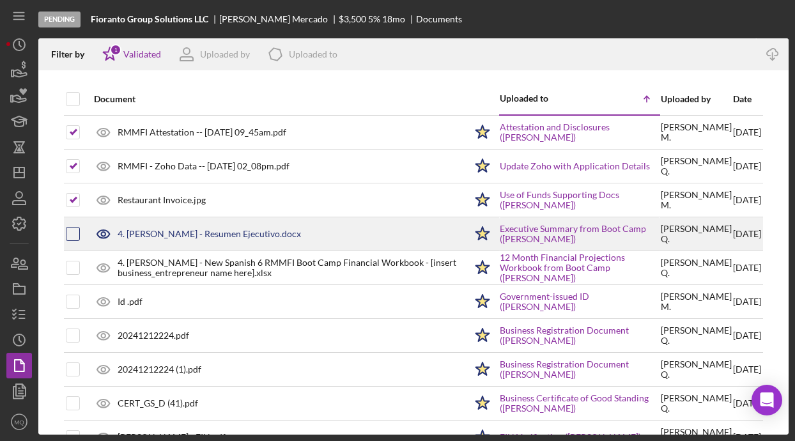
click at [70, 233] on input "checkbox" at bounding box center [72, 233] width 13 height 13
checkbox input "true"
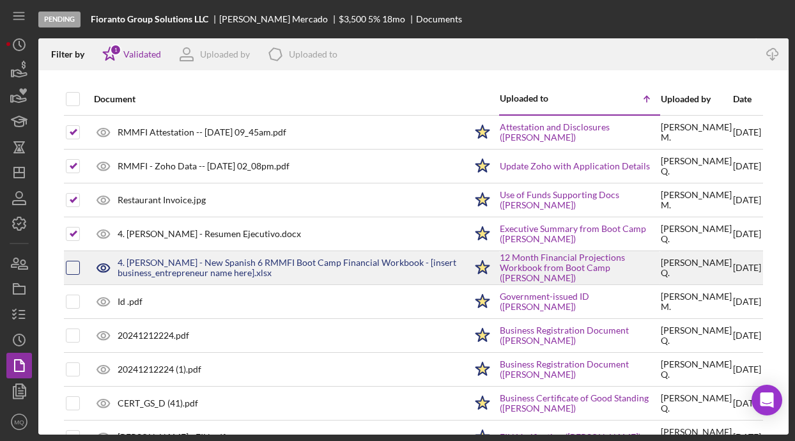
click at [74, 270] on input "checkbox" at bounding box center [72, 267] width 13 height 13
checkbox input "true"
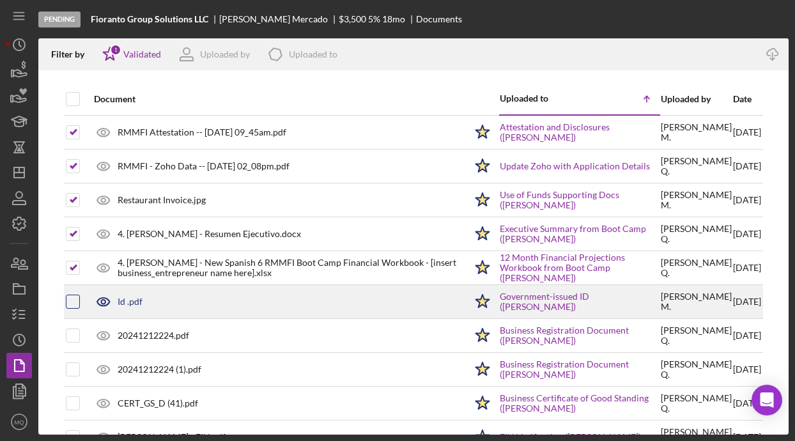
click at [71, 306] on input "checkbox" at bounding box center [72, 301] width 13 height 13
checkbox input "true"
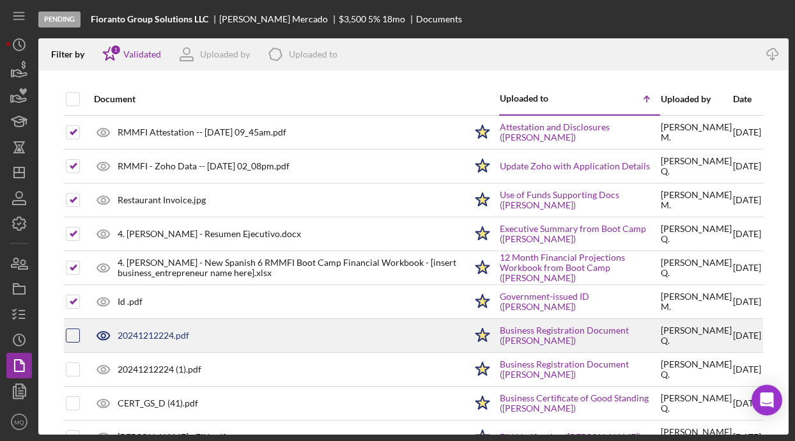
click at [72, 336] on input "checkbox" at bounding box center [72, 335] width 13 height 13
checkbox input "true"
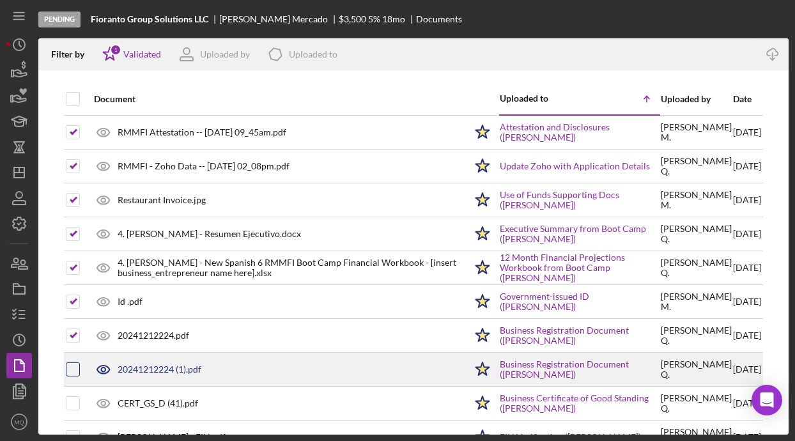
click at [72, 363] on input "checkbox" at bounding box center [72, 369] width 13 height 13
checkbox input "true"
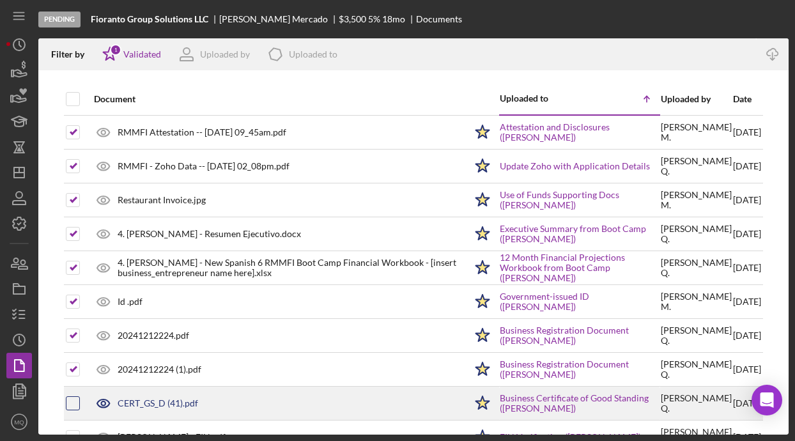
click at [75, 401] on input "checkbox" at bounding box center [72, 403] width 13 height 13
checkbox input "true"
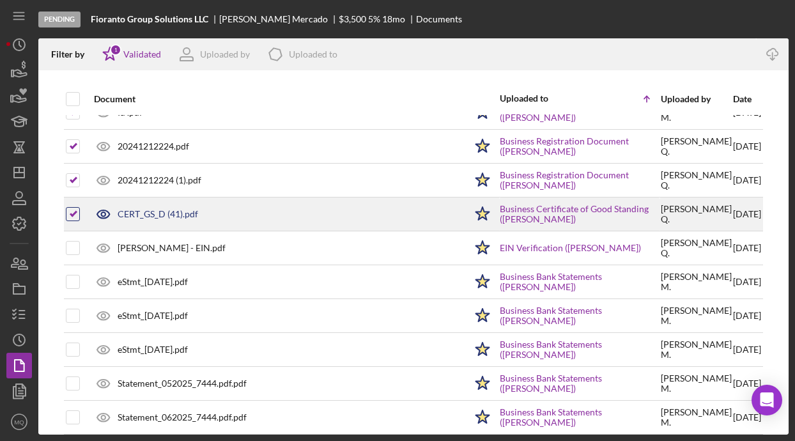
scroll to position [190, 0]
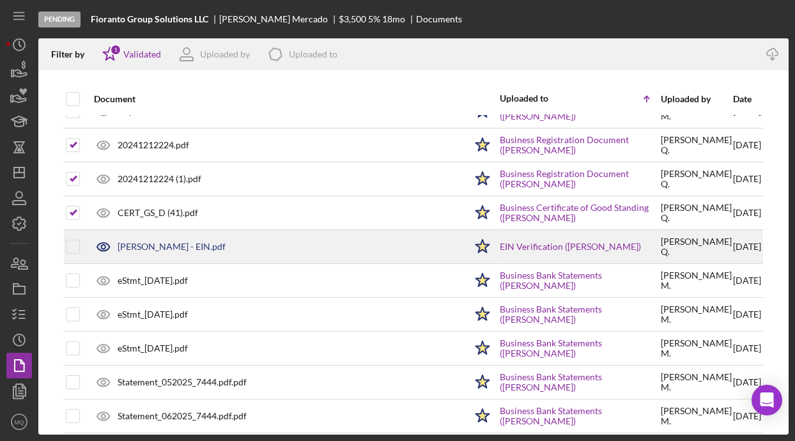
click at [80, 247] on td at bounding box center [83, 247] width 6 height 34
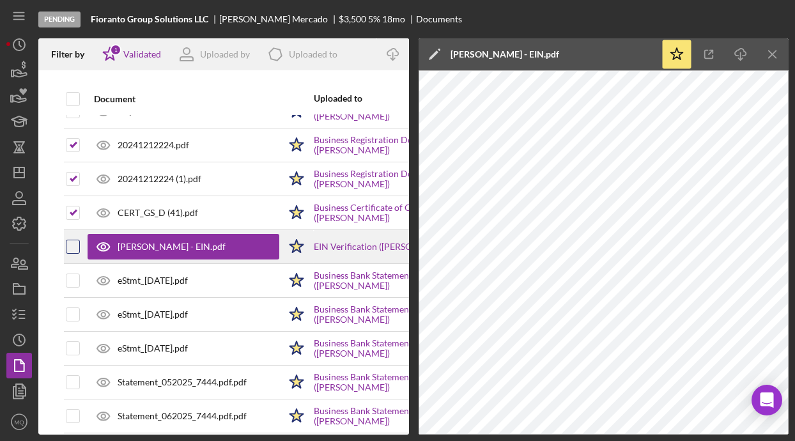
click at [74, 248] on input "checkbox" at bounding box center [72, 246] width 13 height 13
checkbox input "true"
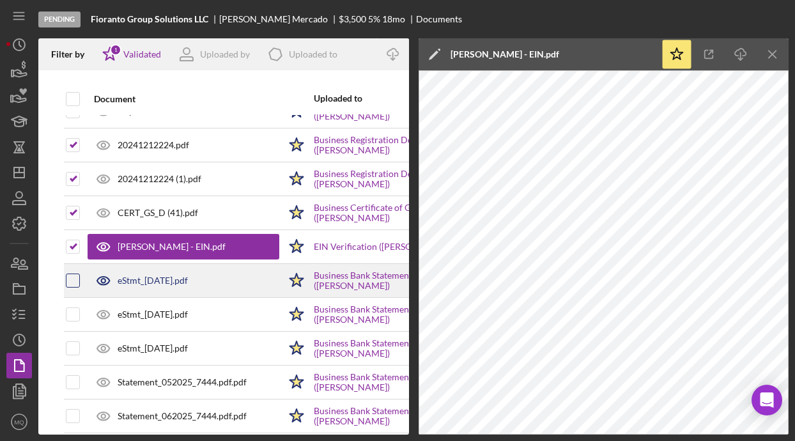
click at [74, 283] on input "checkbox" at bounding box center [72, 280] width 13 height 13
checkbox input "true"
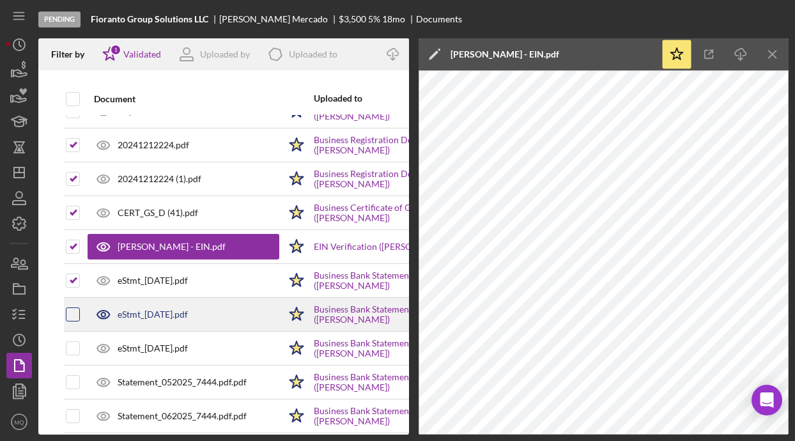
click at [75, 316] on input "checkbox" at bounding box center [72, 314] width 13 height 13
checkbox input "true"
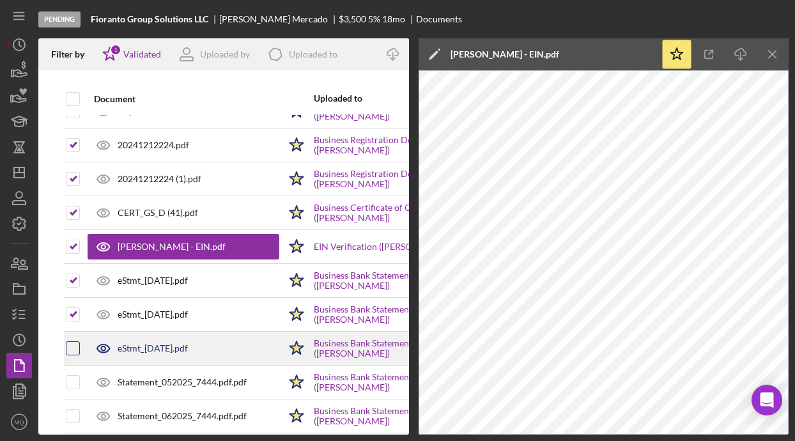
click at [74, 350] on input "checkbox" at bounding box center [72, 348] width 13 height 13
checkbox input "true"
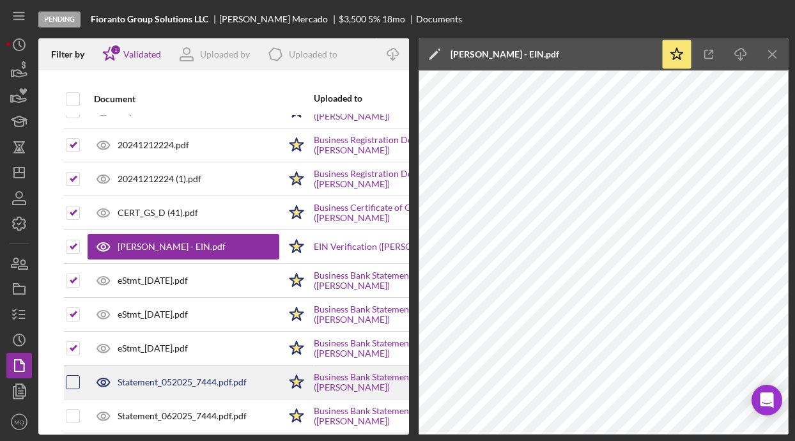
click at [73, 378] on input "checkbox" at bounding box center [72, 382] width 13 height 13
checkbox input "true"
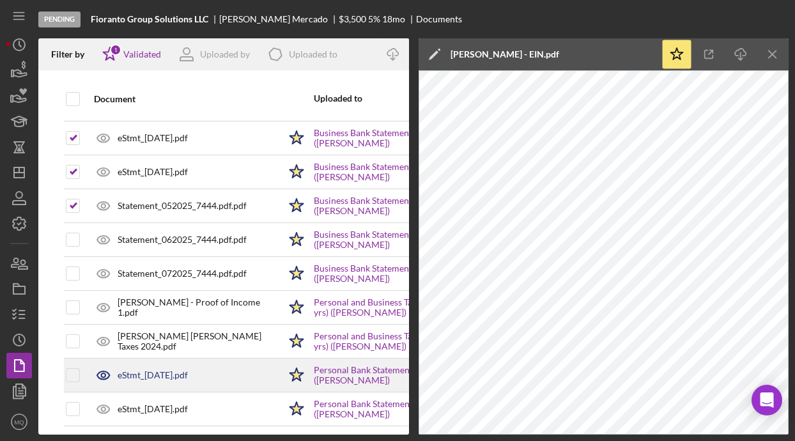
scroll to position [383, 0]
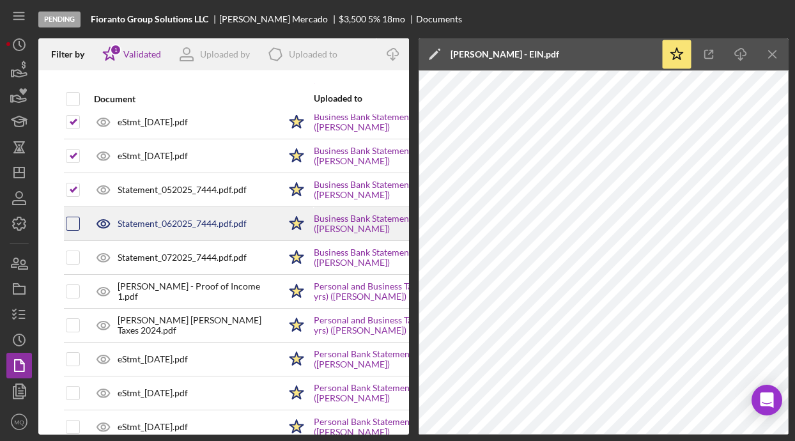
click at [68, 223] on input "checkbox" at bounding box center [72, 223] width 13 height 13
checkbox input "true"
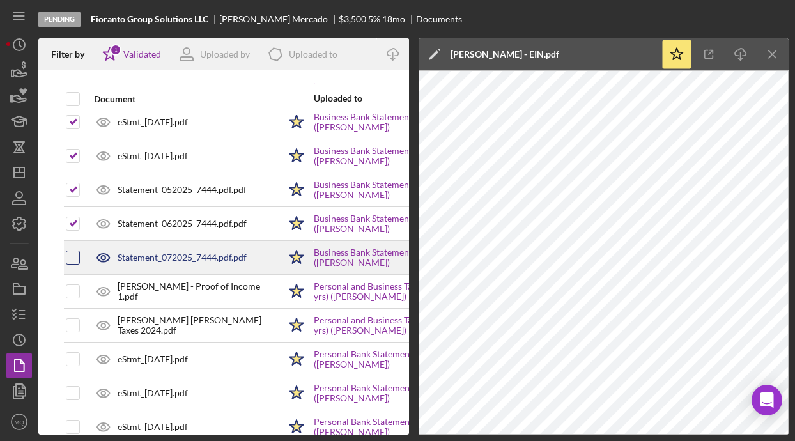
click at [72, 260] on input "checkbox" at bounding box center [72, 257] width 13 height 13
checkbox input "true"
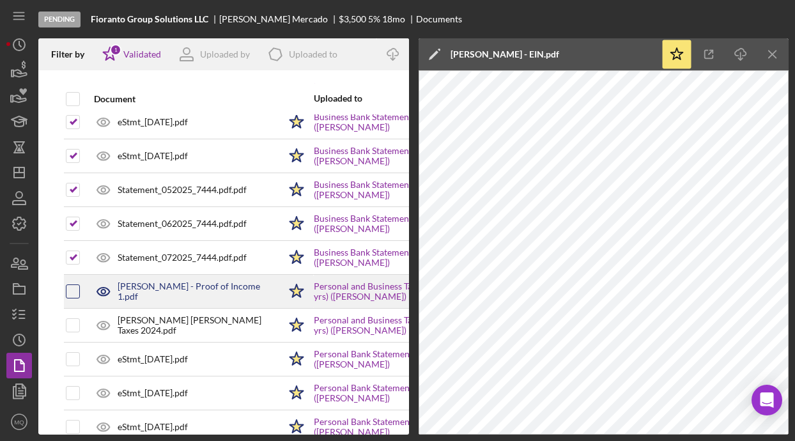
click at [75, 292] on input "checkbox" at bounding box center [72, 291] width 13 height 13
checkbox input "true"
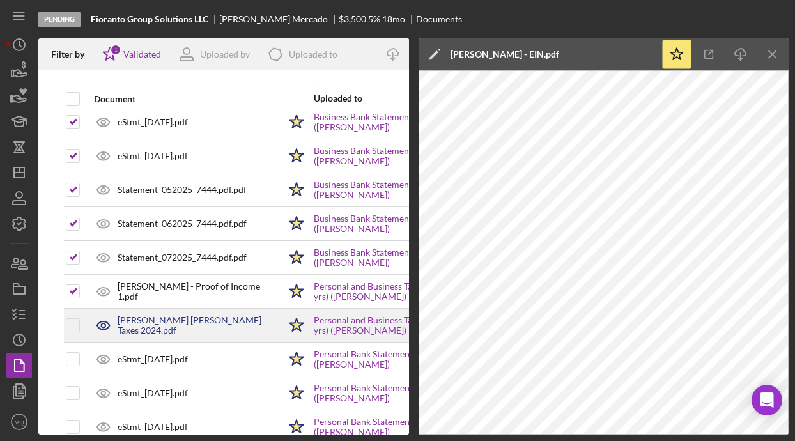
click at [77, 314] on div at bounding box center [73, 325] width 14 height 32
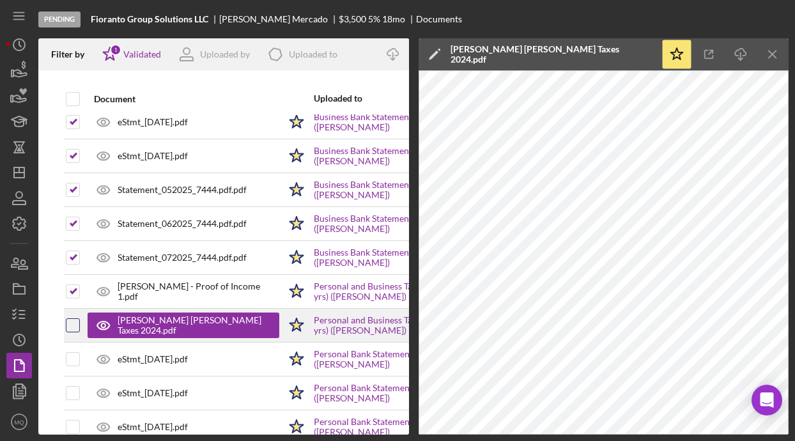
click at [73, 325] on input "checkbox" at bounding box center [72, 325] width 13 height 13
checkbox input "true"
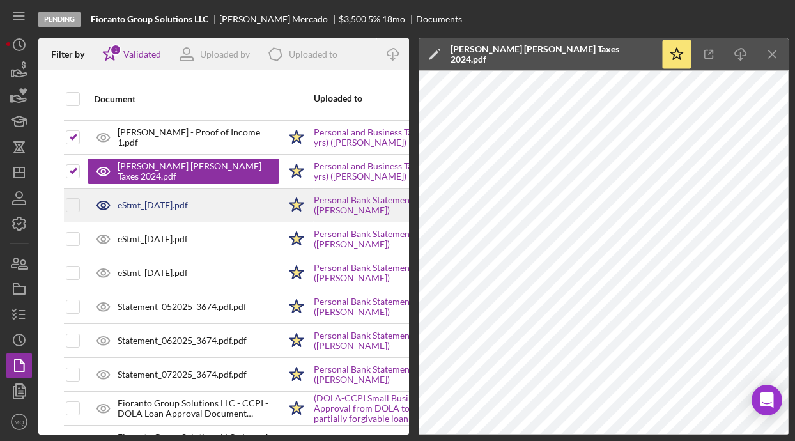
scroll to position [539, 0]
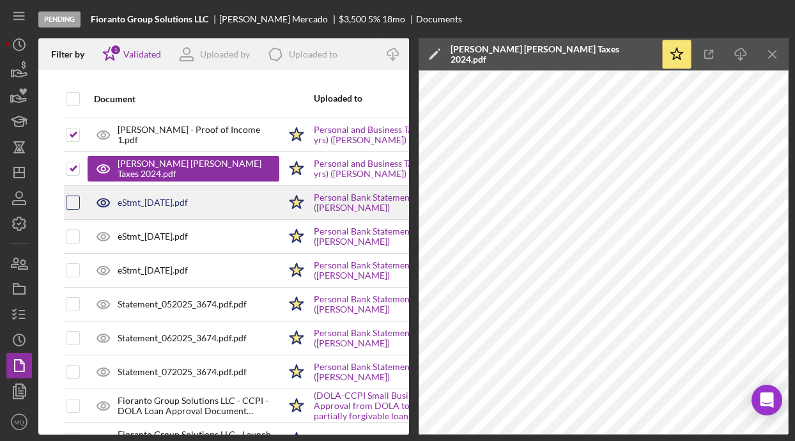
click at [69, 203] on input "checkbox" at bounding box center [72, 202] width 13 height 13
checkbox input "true"
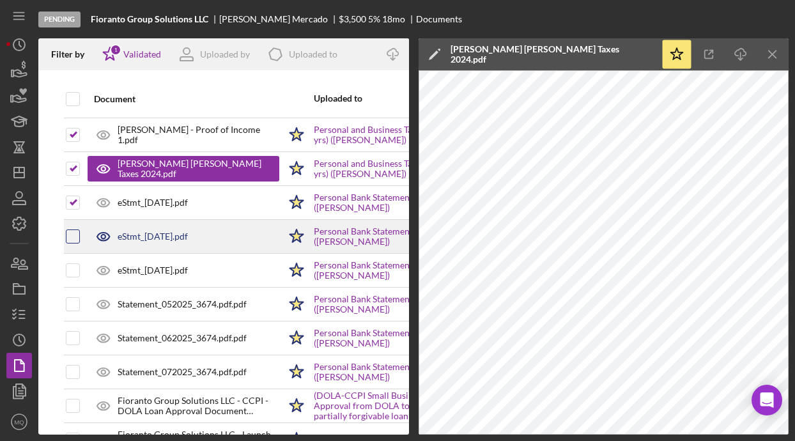
click at [71, 238] on input "checkbox" at bounding box center [72, 236] width 13 height 13
checkbox input "true"
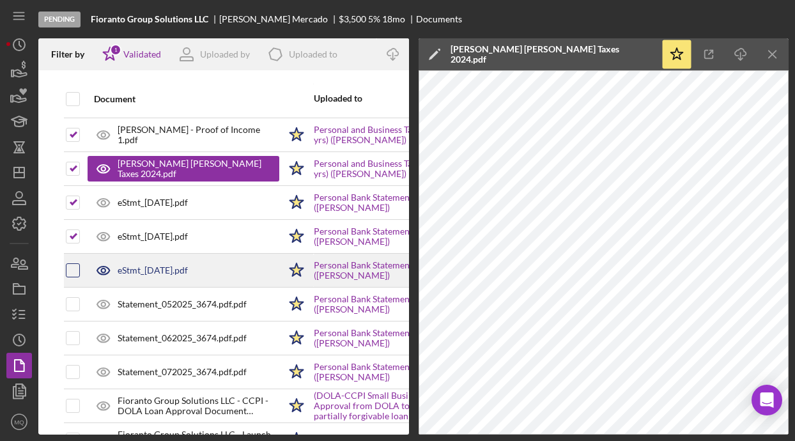
click at [75, 266] on input "checkbox" at bounding box center [72, 270] width 13 height 13
checkbox input "true"
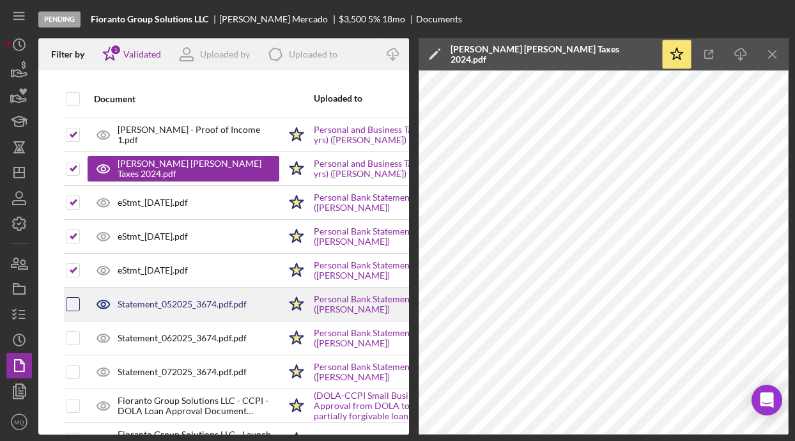
click at [73, 306] on input "checkbox" at bounding box center [72, 304] width 13 height 13
checkbox input "true"
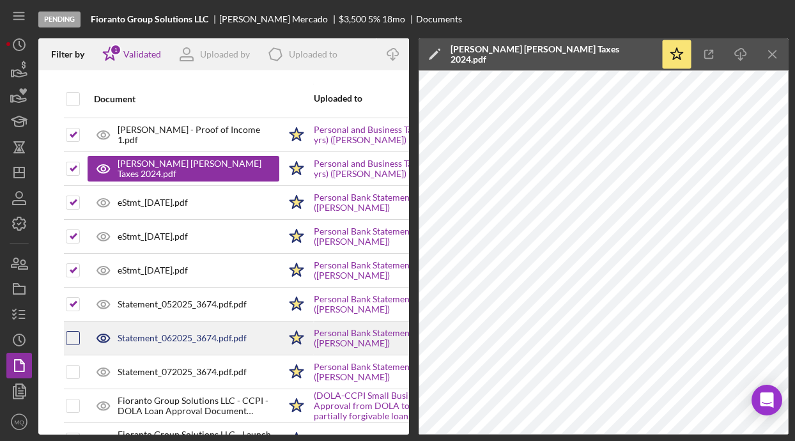
click at [72, 340] on input "checkbox" at bounding box center [72, 338] width 13 height 13
checkbox input "true"
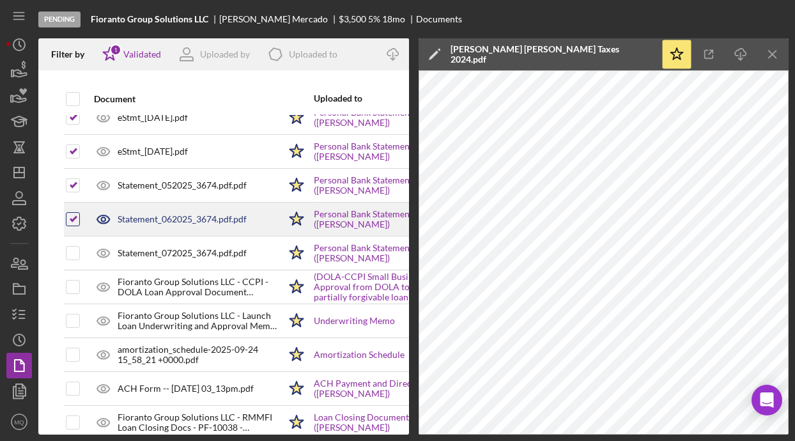
scroll to position [659, 0]
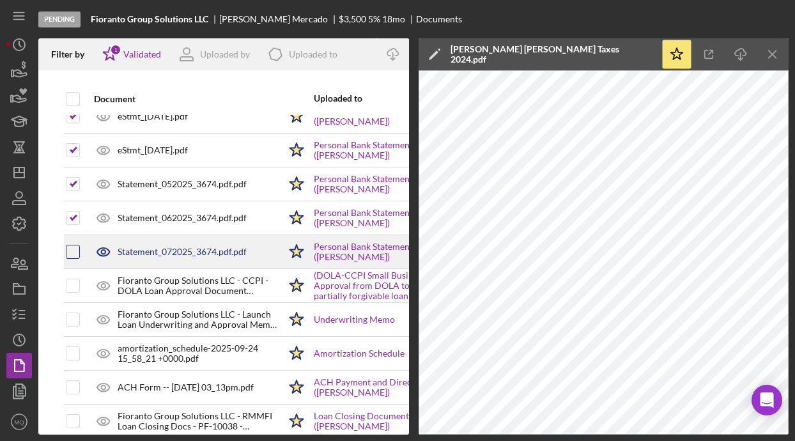
click at [77, 252] on input "checkbox" at bounding box center [72, 251] width 13 height 13
checkbox input "true"
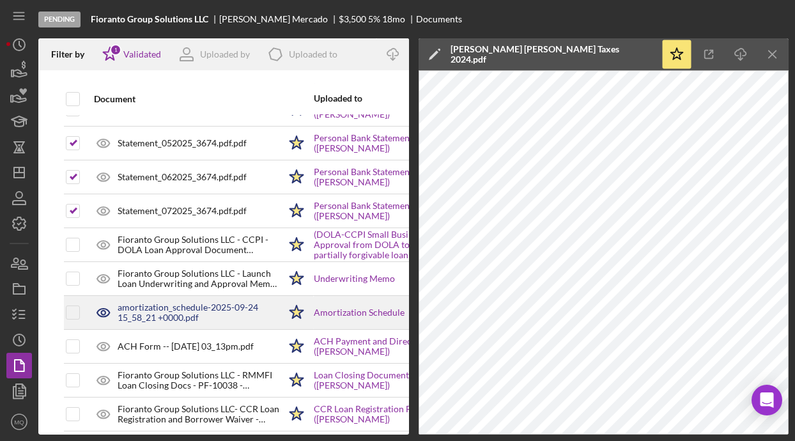
scroll to position [710, 0]
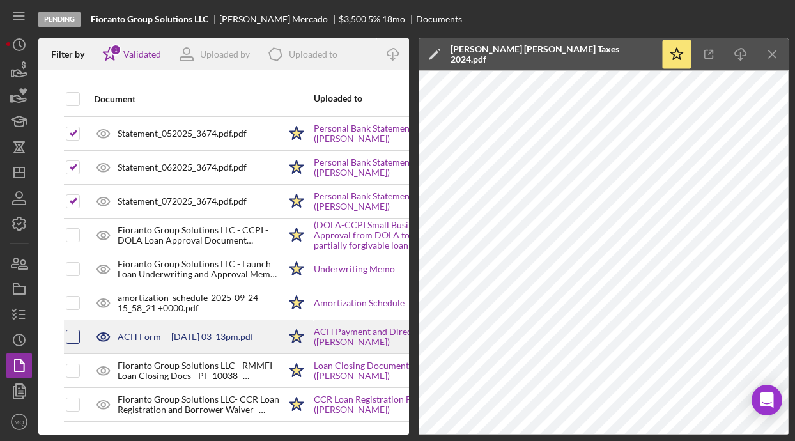
click at [73, 339] on input "checkbox" at bounding box center [72, 336] width 13 height 13
checkbox input "true"
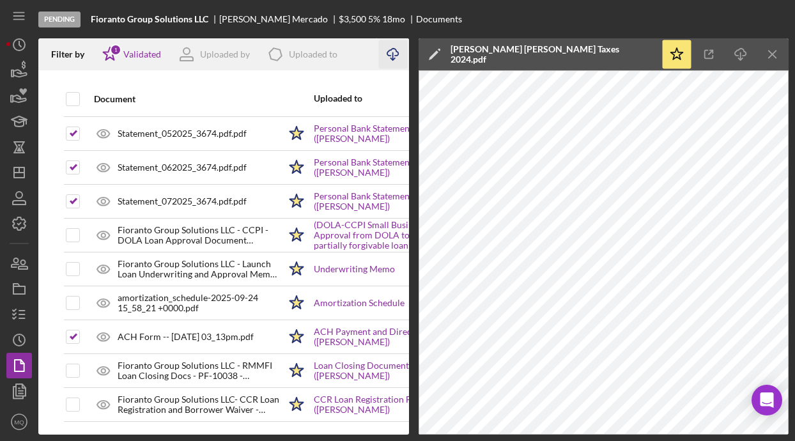
click at [389, 58] on icon "Icon/Download" at bounding box center [392, 54] width 29 height 29
click at [9, 290] on icon "button" at bounding box center [19, 289] width 32 height 32
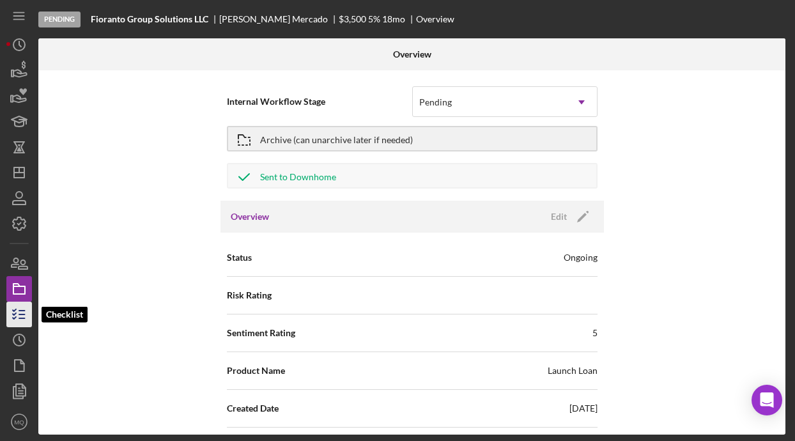
click at [19, 308] on icon "button" at bounding box center [19, 314] width 32 height 32
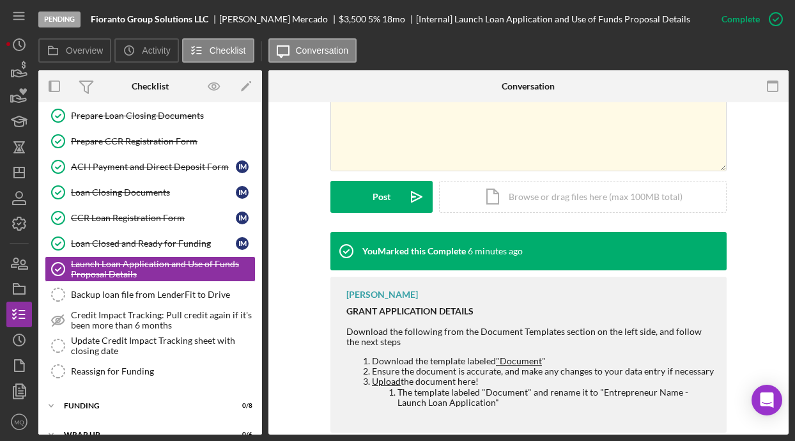
scroll to position [319, 0]
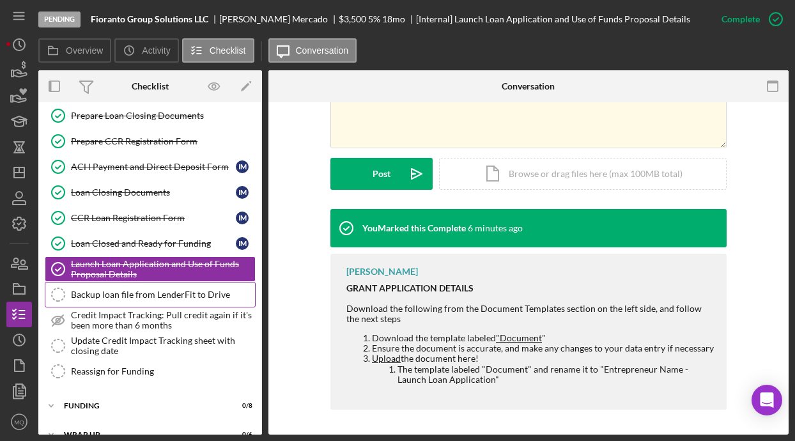
click at [142, 283] on link "Backup loan file from LenderFit to Drive Backup loan file from LenderFit to Dri…" at bounding box center [150, 295] width 211 height 26
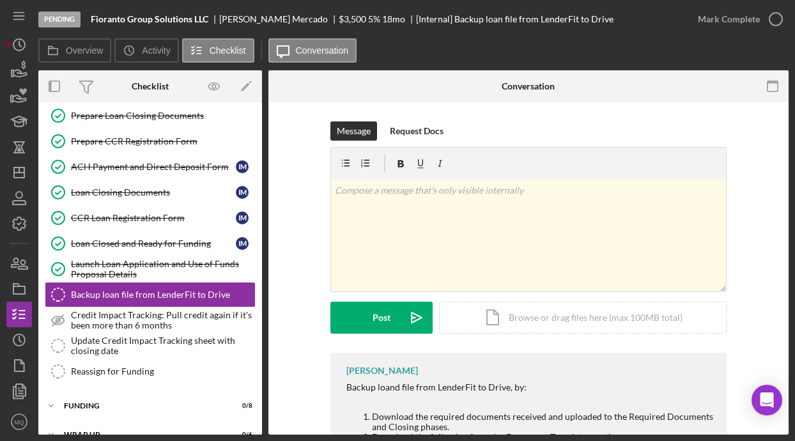
scroll to position [203, 0]
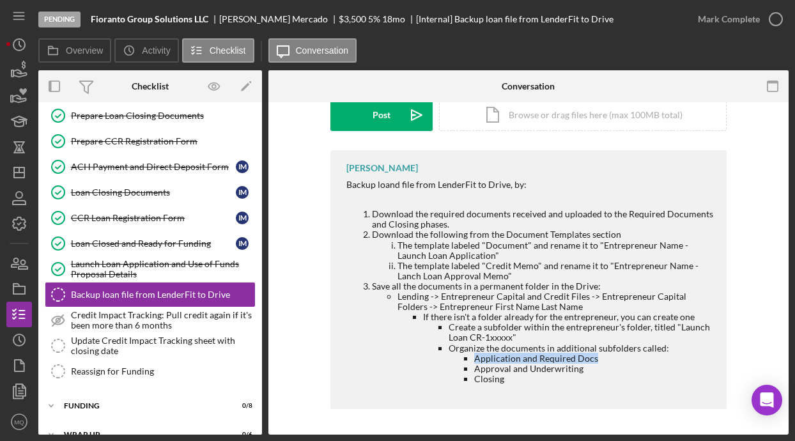
drag, startPoint x: 597, startPoint y: 357, endPoint x: 464, endPoint y: 357, distance: 132.2
click at [474, 357] on li "Application and Required Docs" at bounding box center [594, 358] width 240 height 10
copy li "Application and Required Docs"
drag, startPoint x: 583, startPoint y: 369, endPoint x: 471, endPoint y: 369, distance: 111.8
click at [474, 369] on li "Approval and Underwriting" at bounding box center [594, 368] width 240 height 10
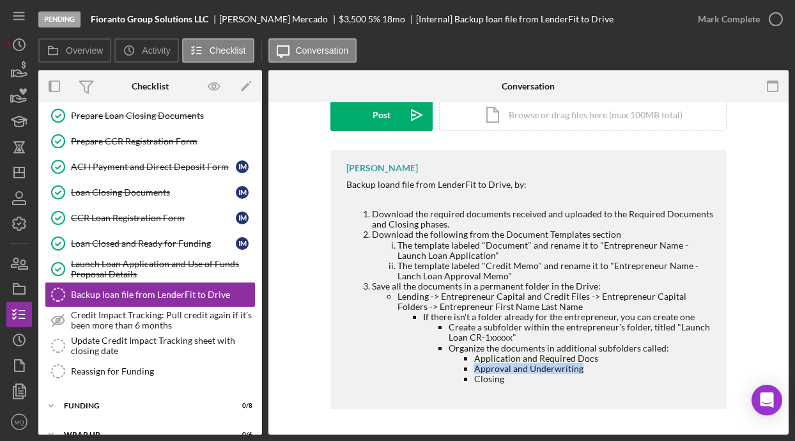
copy li "Approval and Underwriting"
drag, startPoint x: 504, startPoint y: 379, endPoint x: 462, endPoint y: 379, distance: 42.2
click at [462, 379] on ul "Application and Required Docs Approval and Underwriting Closing" at bounding box center [580, 368] width 265 height 31
copy li "Closing"
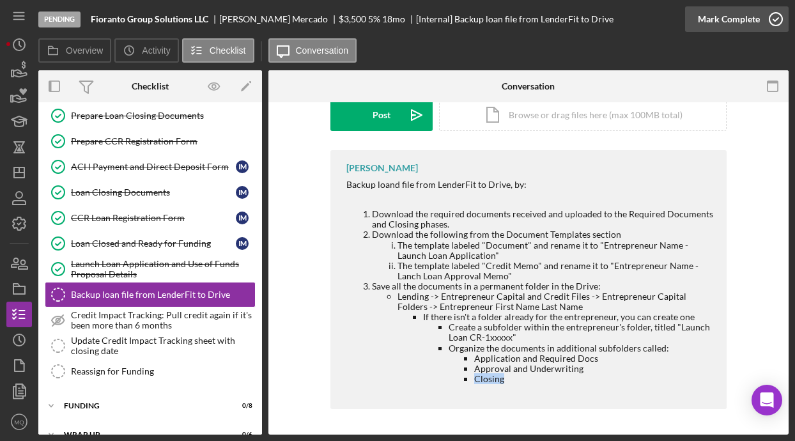
click at [498, 15] on icon "button" at bounding box center [776, 19] width 32 height 32
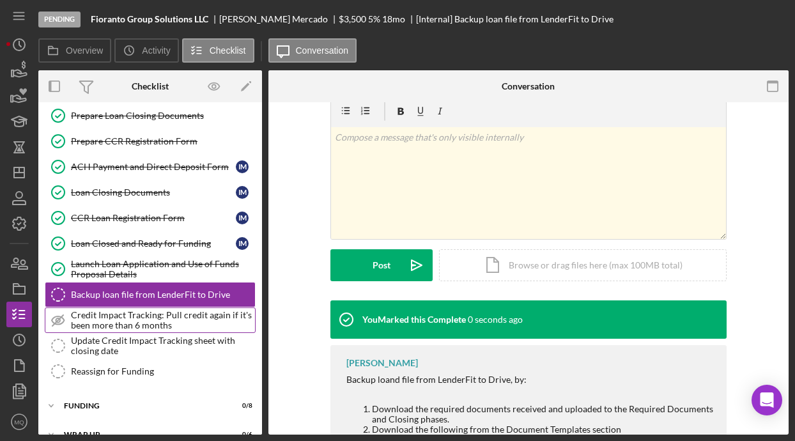
scroll to position [378, 0]
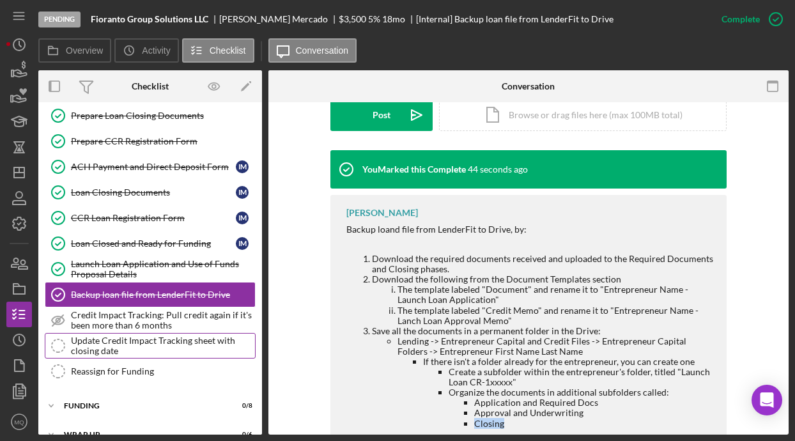
click at [185, 346] on div "Update Credit Impact Tracking sheet with closing date" at bounding box center [163, 345] width 184 height 20
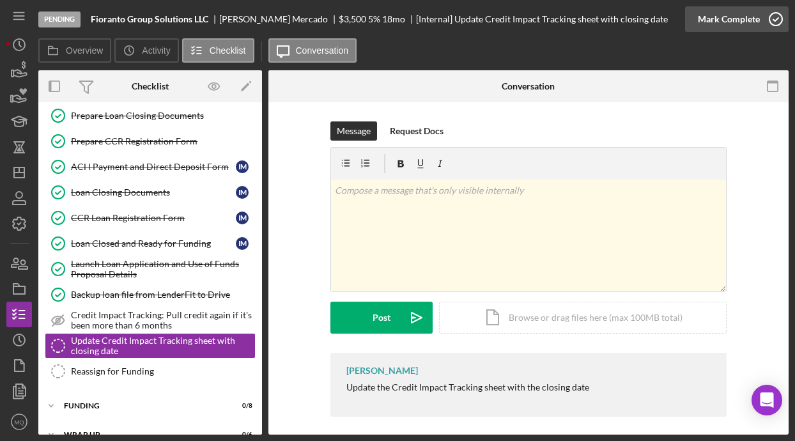
click at [498, 20] on icon "button" at bounding box center [776, 19] width 32 height 32
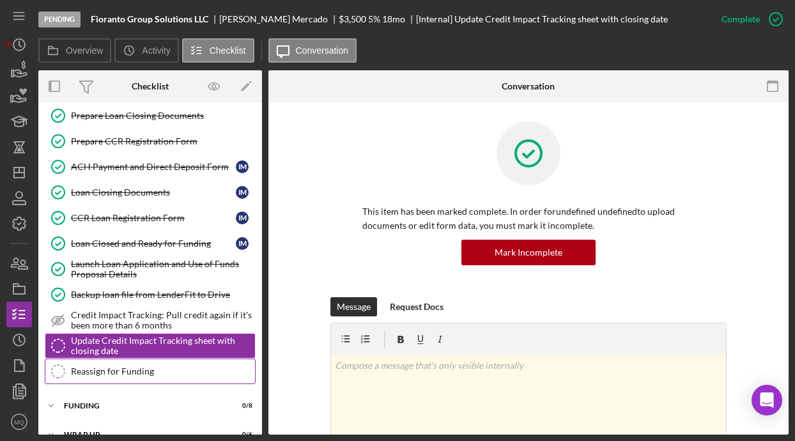
click at [173, 359] on link "Reassign for Funding Reassign for Funding" at bounding box center [150, 371] width 211 height 26
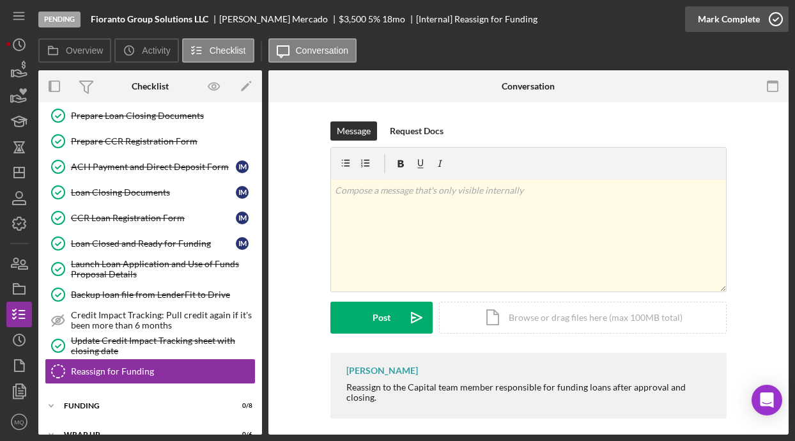
click at [498, 21] on icon "button" at bounding box center [776, 19] width 32 height 32
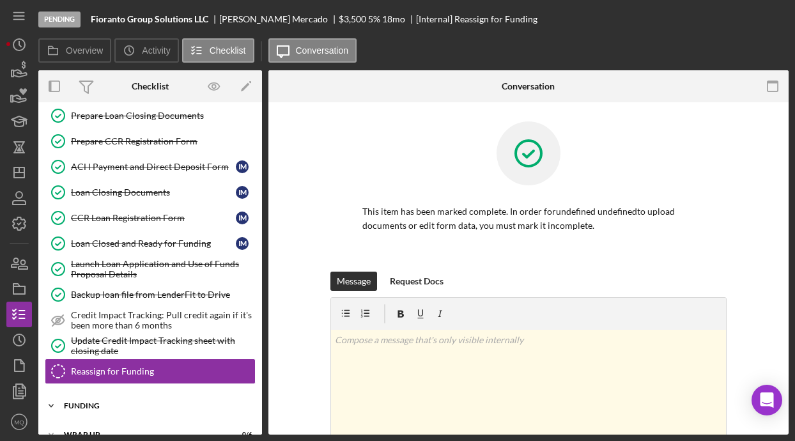
click at [149, 412] on div "Icon/Expander Funding 0 / 8" at bounding box center [150, 406] width 224 height 26
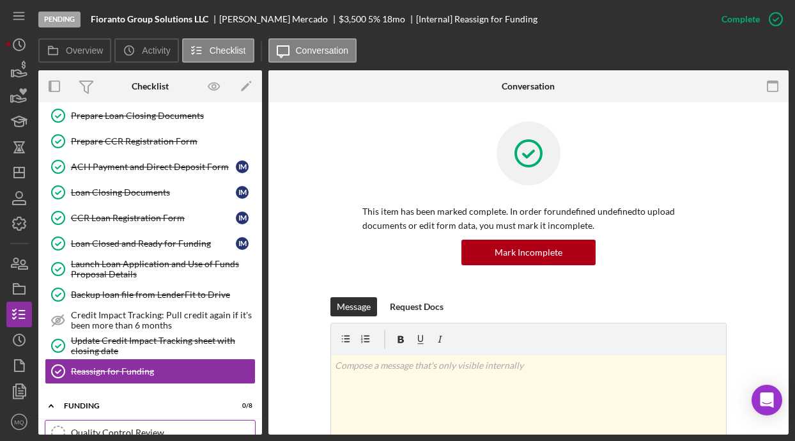
click at [162, 431] on div "Quality Control Review" at bounding box center [163, 432] width 184 height 10
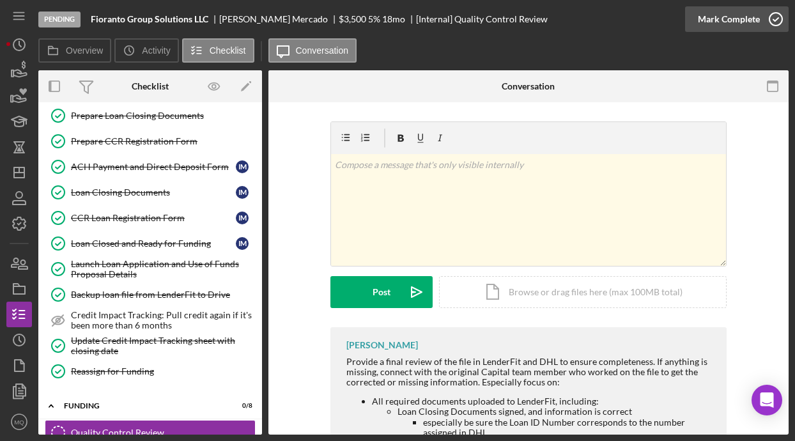
click at [498, 20] on icon "button" at bounding box center [776, 19] width 32 height 32
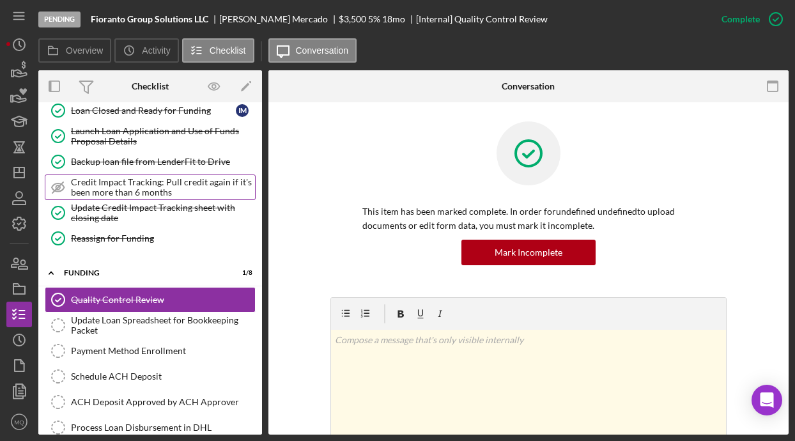
scroll to position [452, 0]
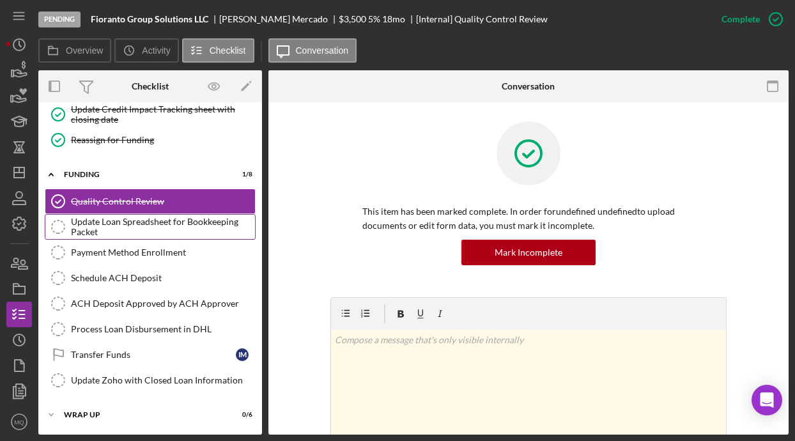
click at [160, 218] on div "Update Loan Spreadsheet for Bookkeeping Packet" at bounding box center [163, 227] width 184 height 20
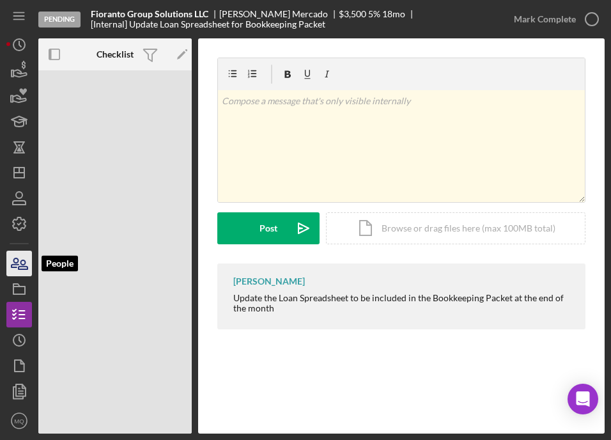
click at [18, 260] on icon "button" at bounding box center [14, 262] width 7 height 9
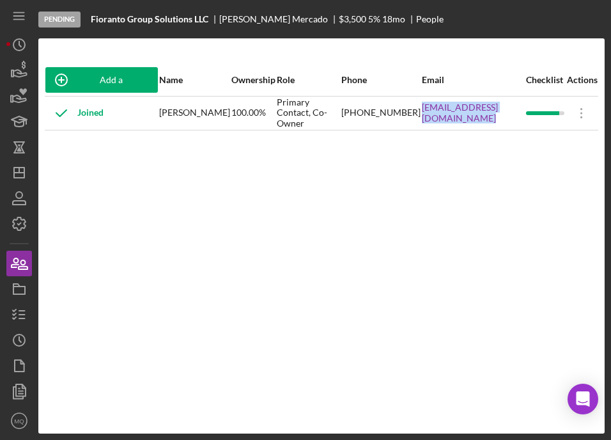
drag, startPoint x: 526, startPoint y: 118, endPoint x: 417, endPoint y: 114, distance: 109.9
click at [417, 114] on tr "Joined Ivan Mercado 100.00% Primary Contact, Co-Owner (720) 716-0448 Fiorantogr…" at bounding box center [321, 113] width 553 height 34
copy tr "[EMAIL_ADDRESS][DOMAIN_NAME]"
click at [498, 119] on td at bounding box center [545, 113] width 40 height 34
drag, startPoint x: 418, startPoint y: 119, endPoint x: 514, endPoint y: 123, distance: 96.5
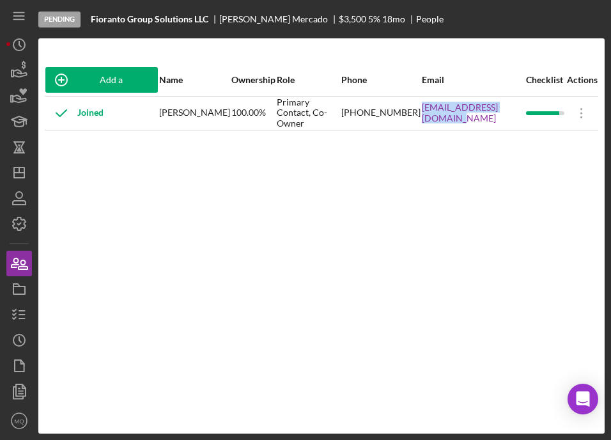
click at [498, 123] on tr "Joined Ivan Mercado 100.00% Primary Contact, Co-Owner (720) 716-0448 Fiorantogr…" at bounding box center [321, 113] width 553 height 34
copy tr "[EMAIL_ADDRESS][DOMAIN_NAME]"
click at [24, 315] on icon "button" at bounding box center [19, 314] width 32 height 32
